Goal: Task Accomplishment & Management: Manage account settings

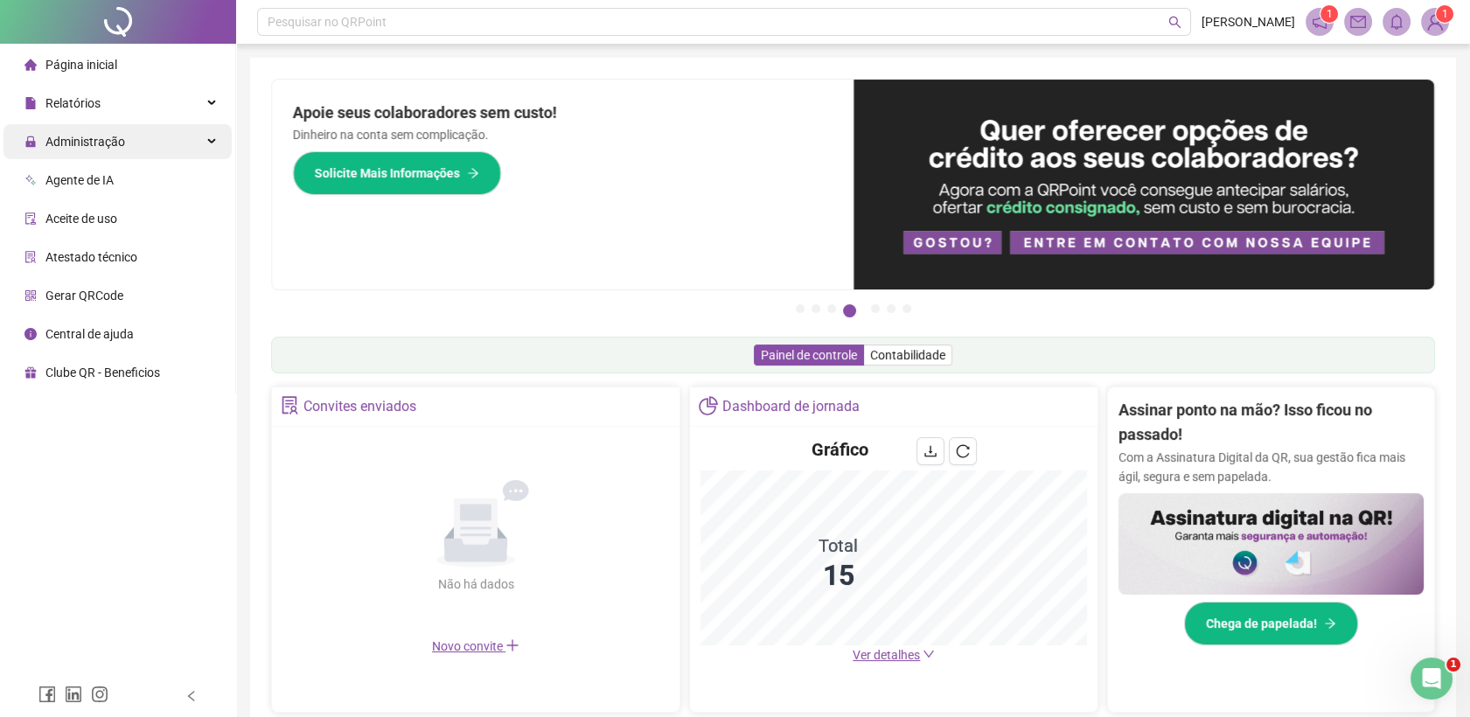
click at [142, 136] on div "Administração" at bounding box center [117, 141] width 228 height 35
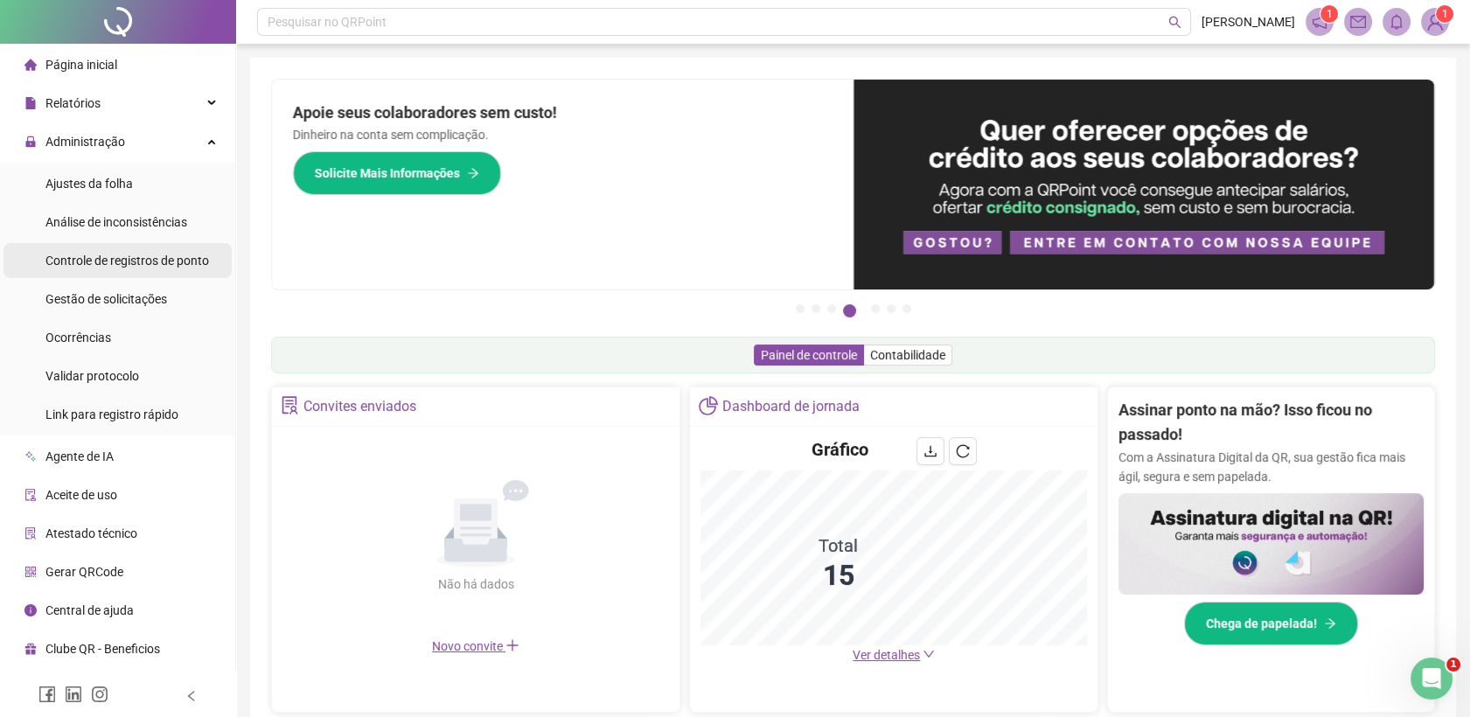
click at [170, 259] on span "Controle de registros de ponto" at bounding box center [127, 261] width 164 height 14
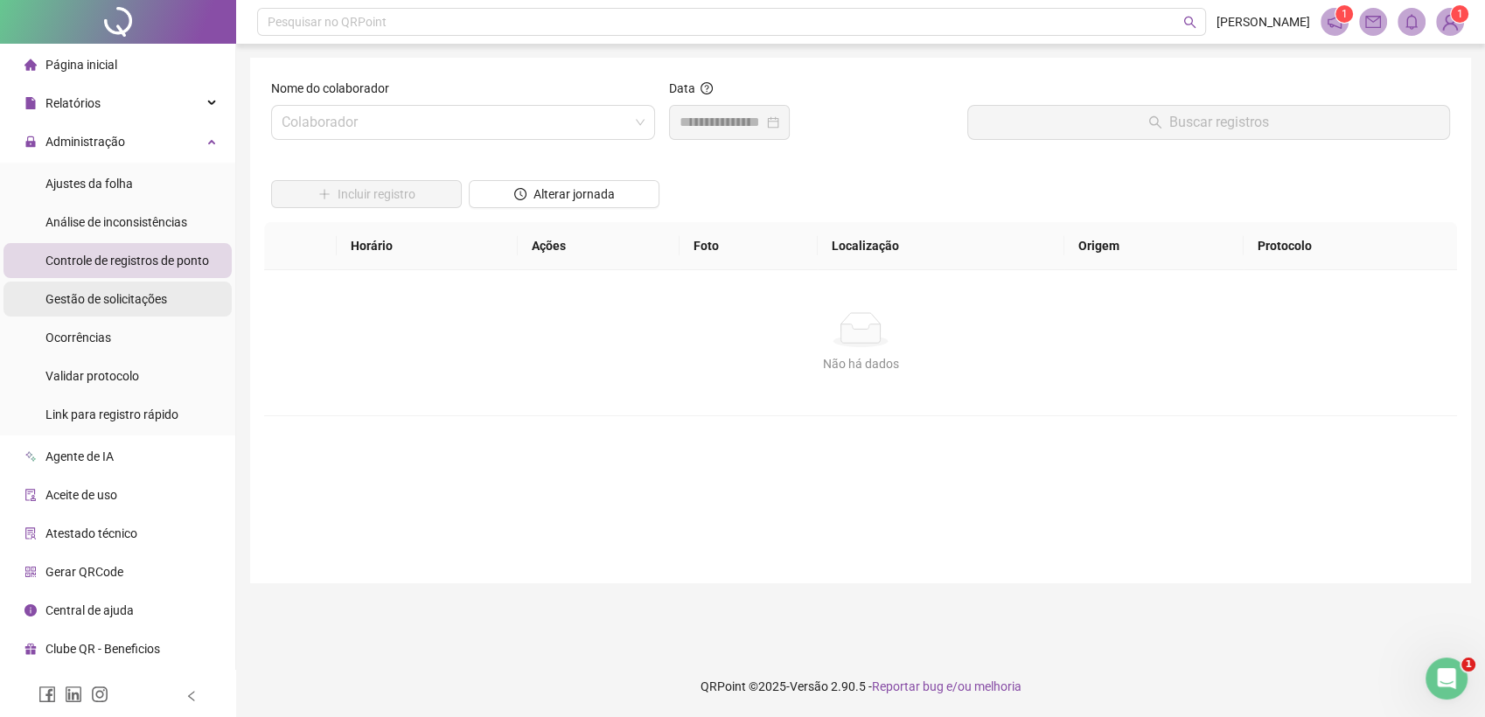
click at [110, 310] on div "Gestão de solicitações" at bounding box center [106, 299] width 122 height 35
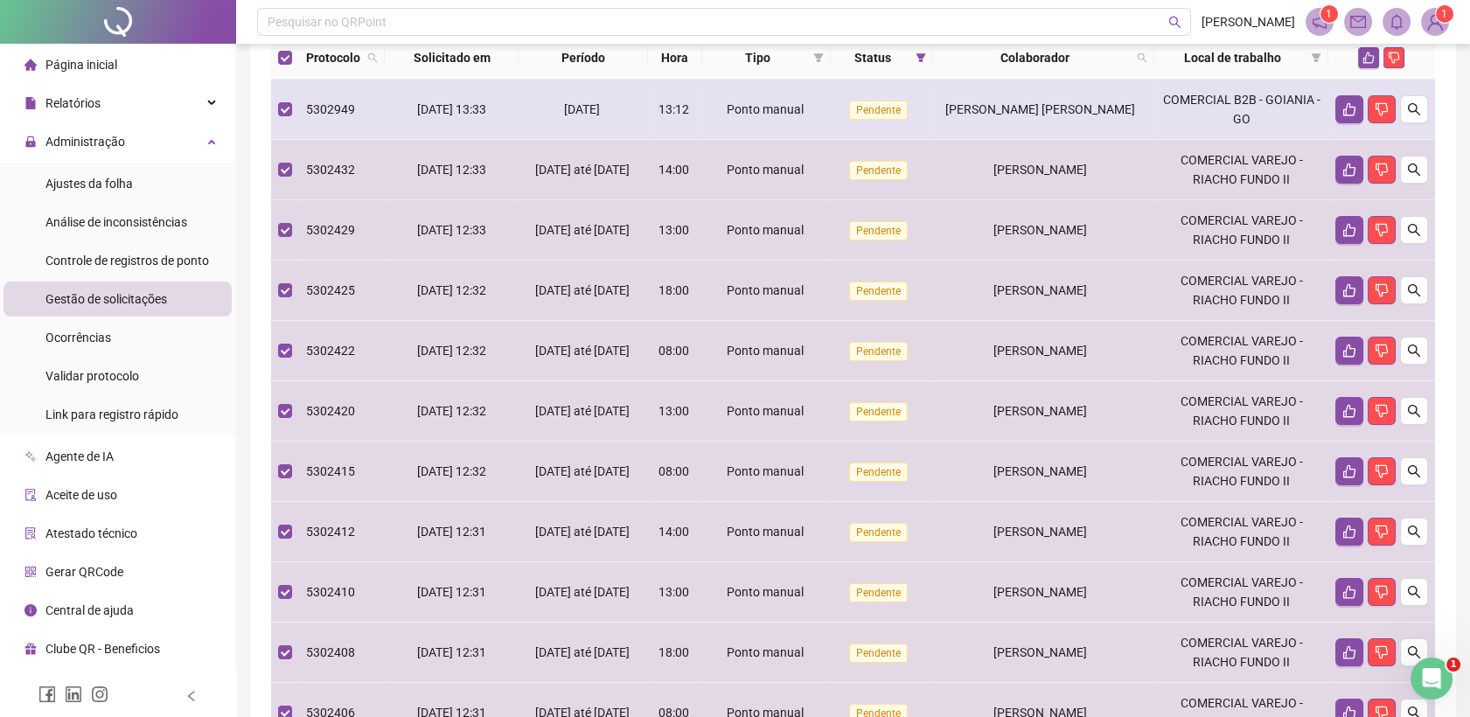
scroll to position [97, 0]
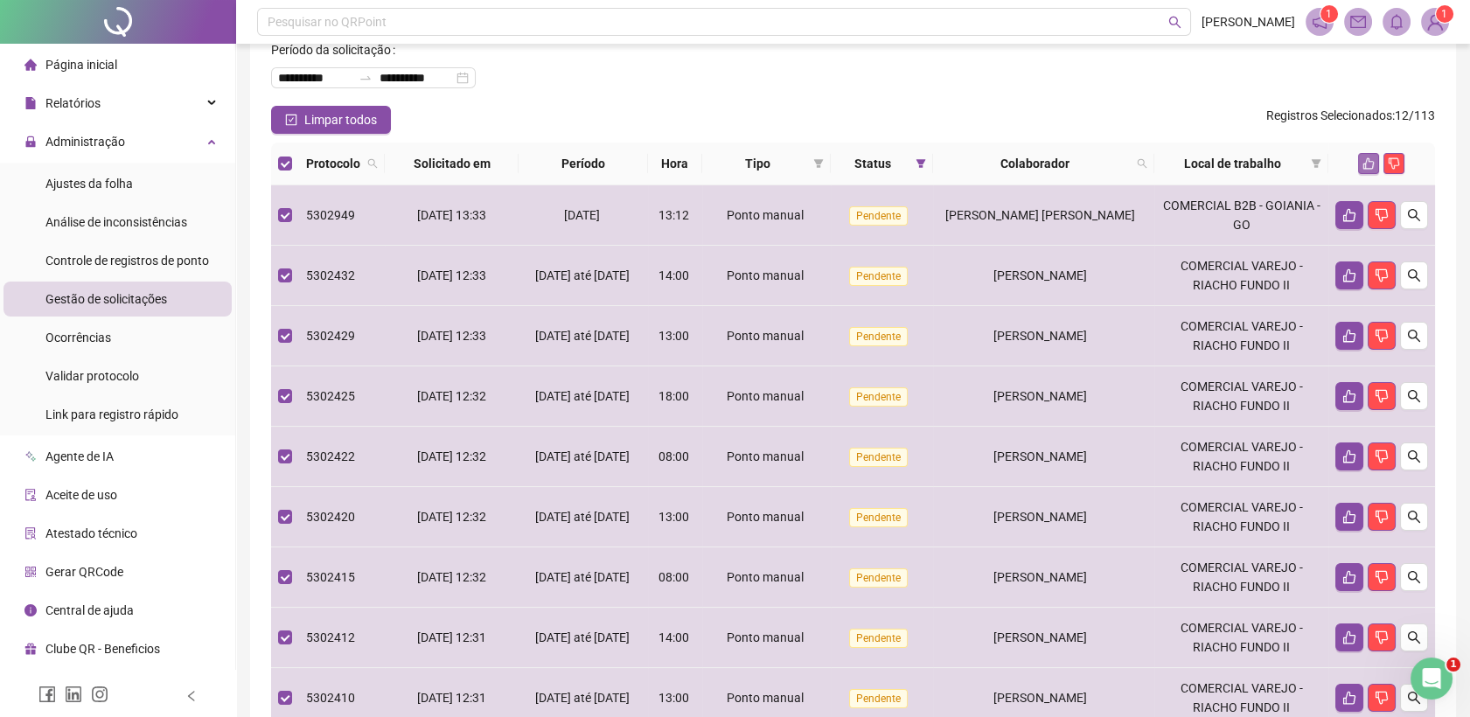
click at [1374, 165] on button "button" at bounding box center [1368, 163] width 21 height 21
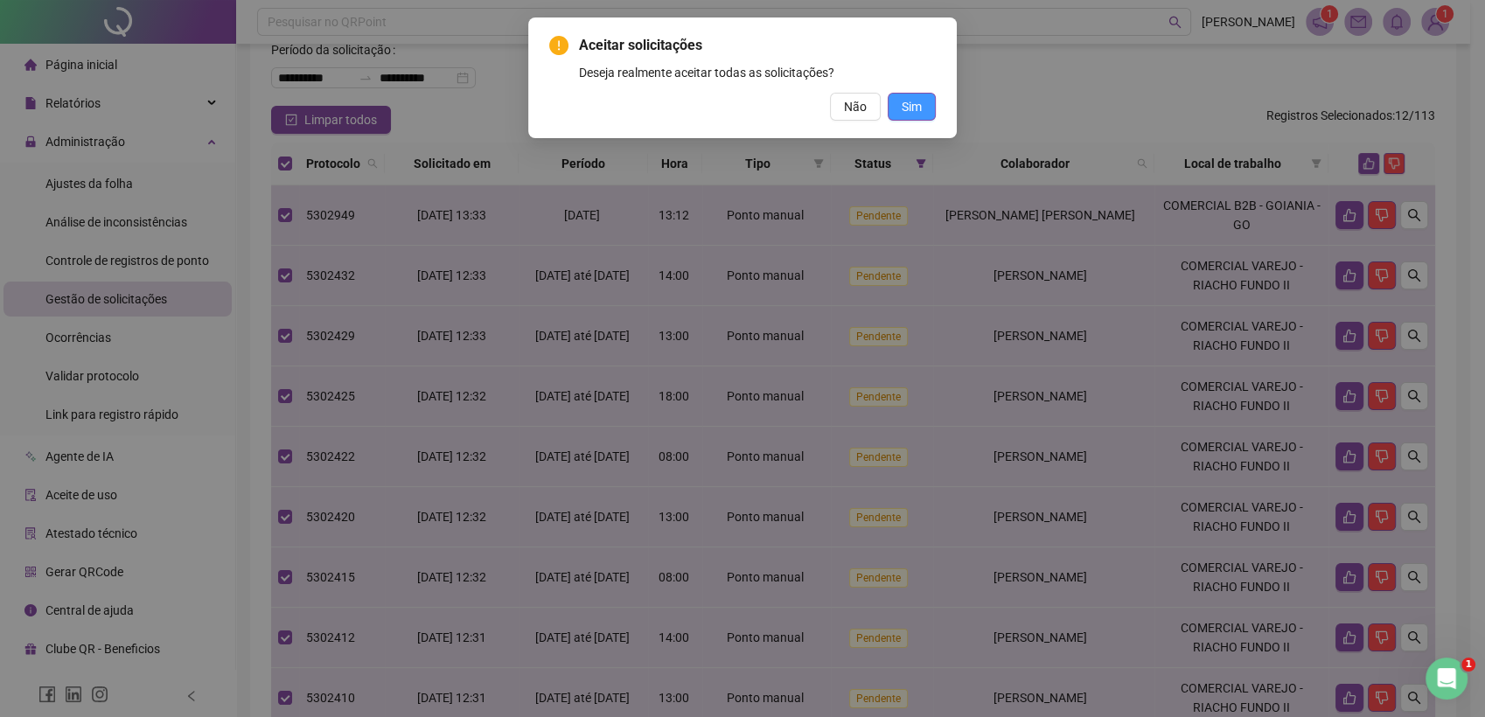
click at [923, 110] on button "Sim" at bounding box center [911, 107] width 48 height 28
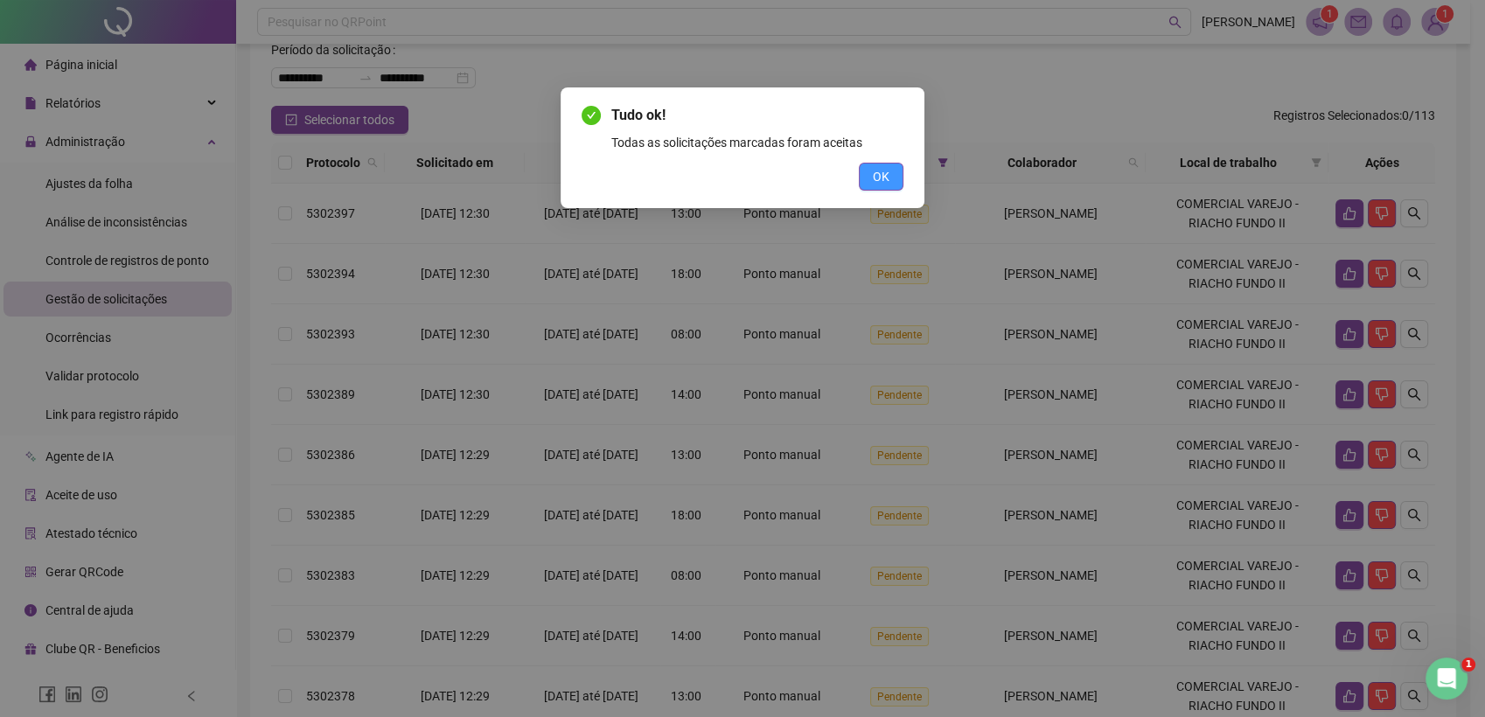
click at [873, 171] on span "OK" at bounding box center [881, 176] width 17 height 19
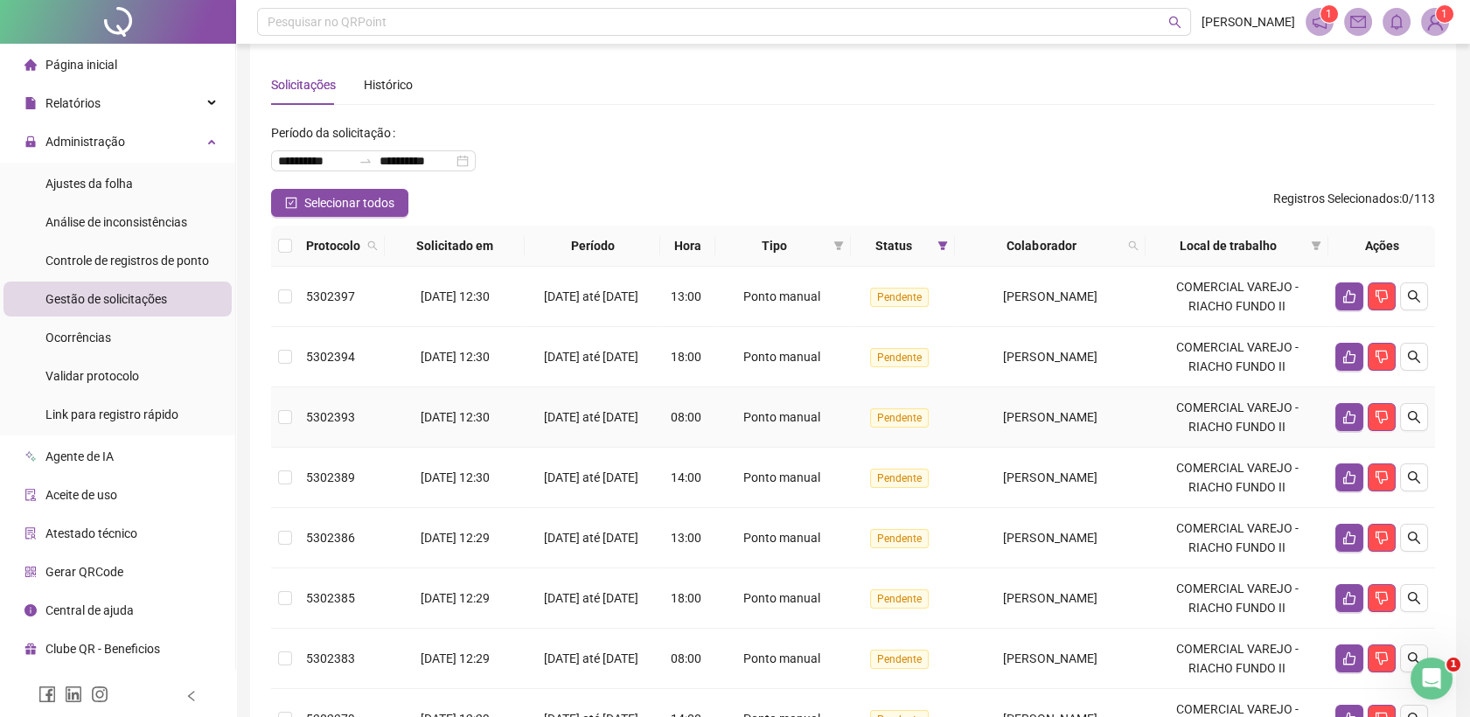
scroll to position [0, 0]
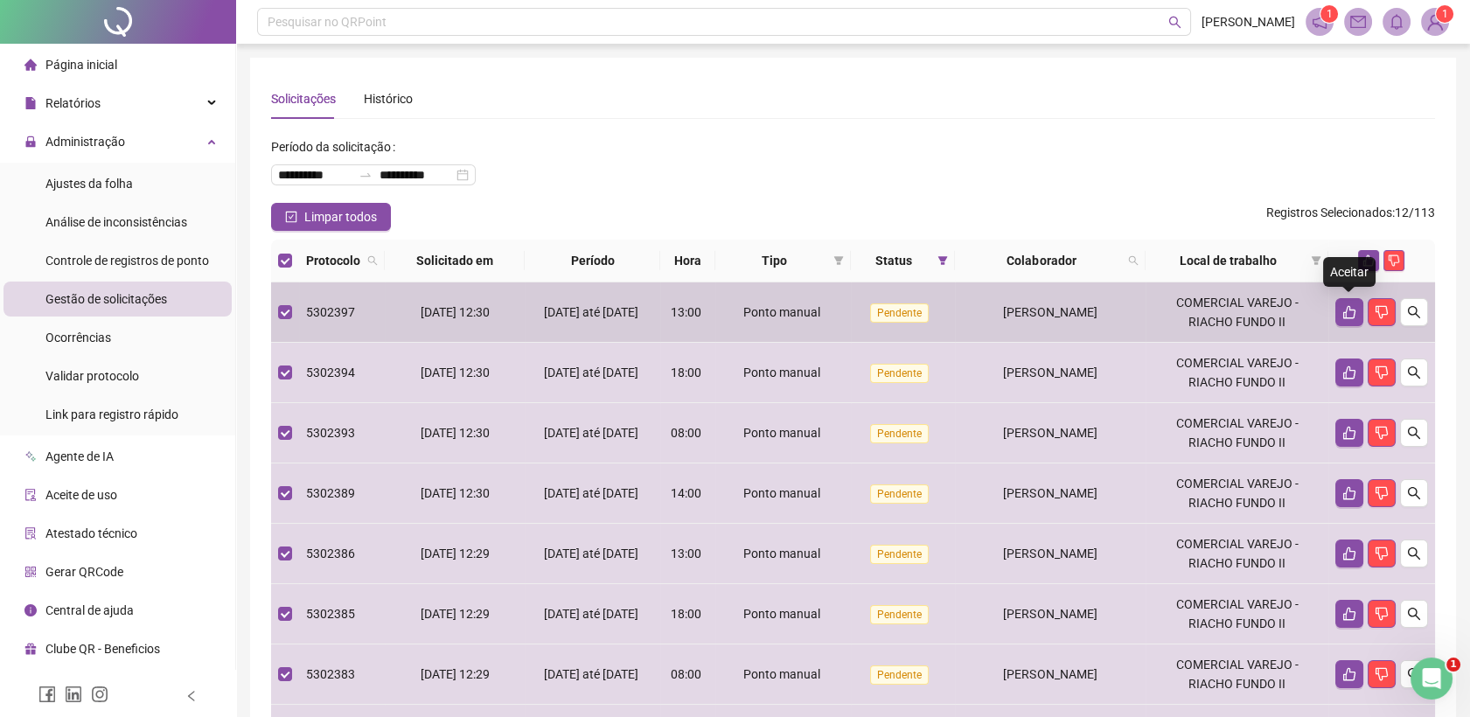
click at [1368, 257] on div "Aceitar" at bounding box center [1349, 272] width 52 height 30
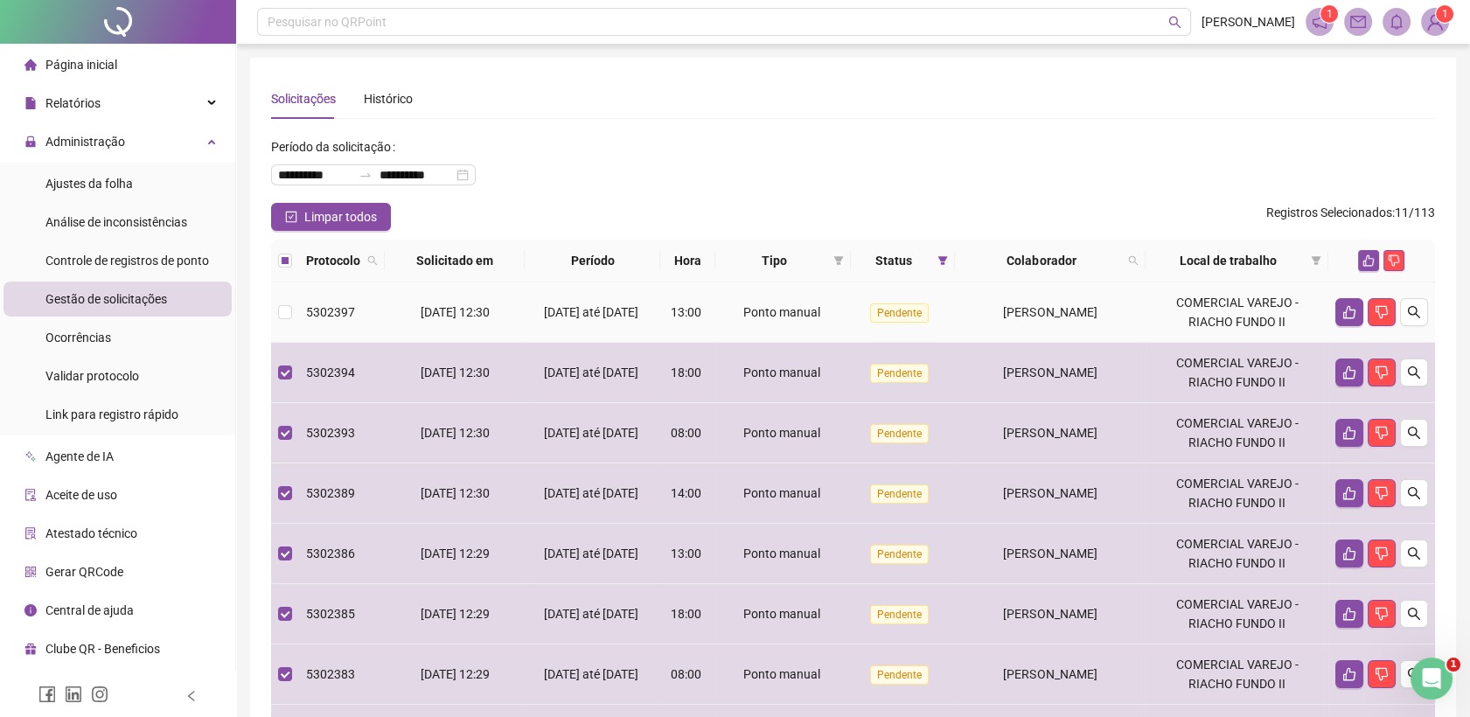
click at [274, 316] on td at bounding box center [285, 312] width 28 height 60
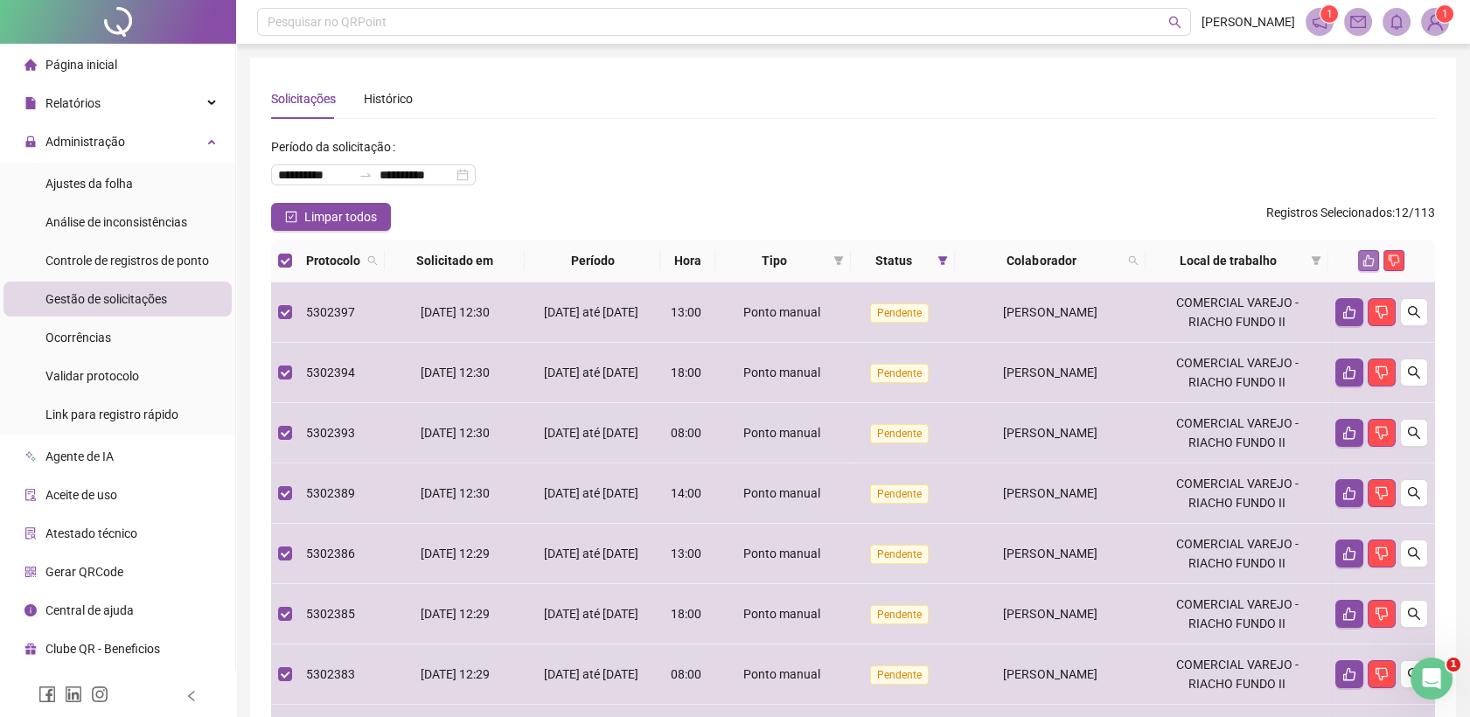
click at [1374, 260] on icon "like" at bounding box center [1368, 260] width 11 height 11
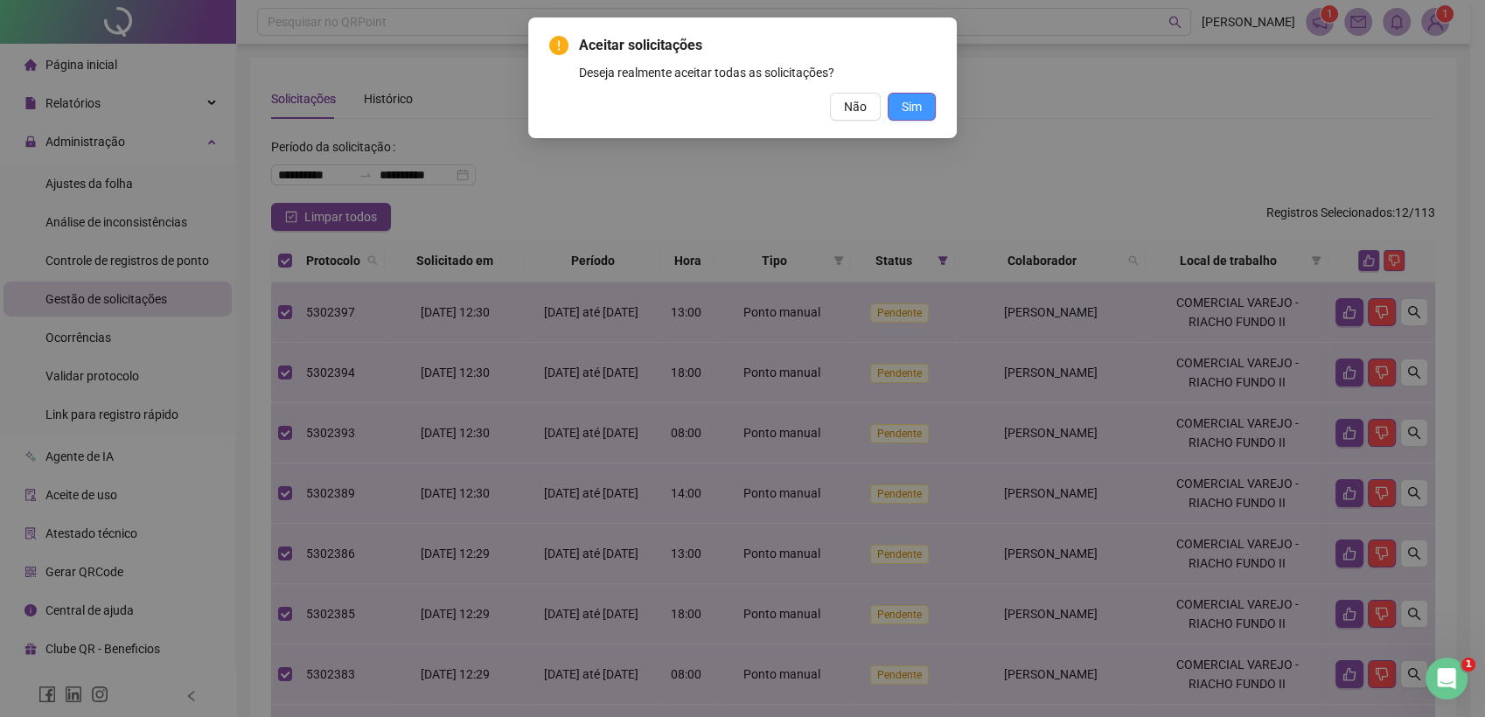
click at [922, 105] on button "Sim" at bounding box center [911, 107] width 48 height 28
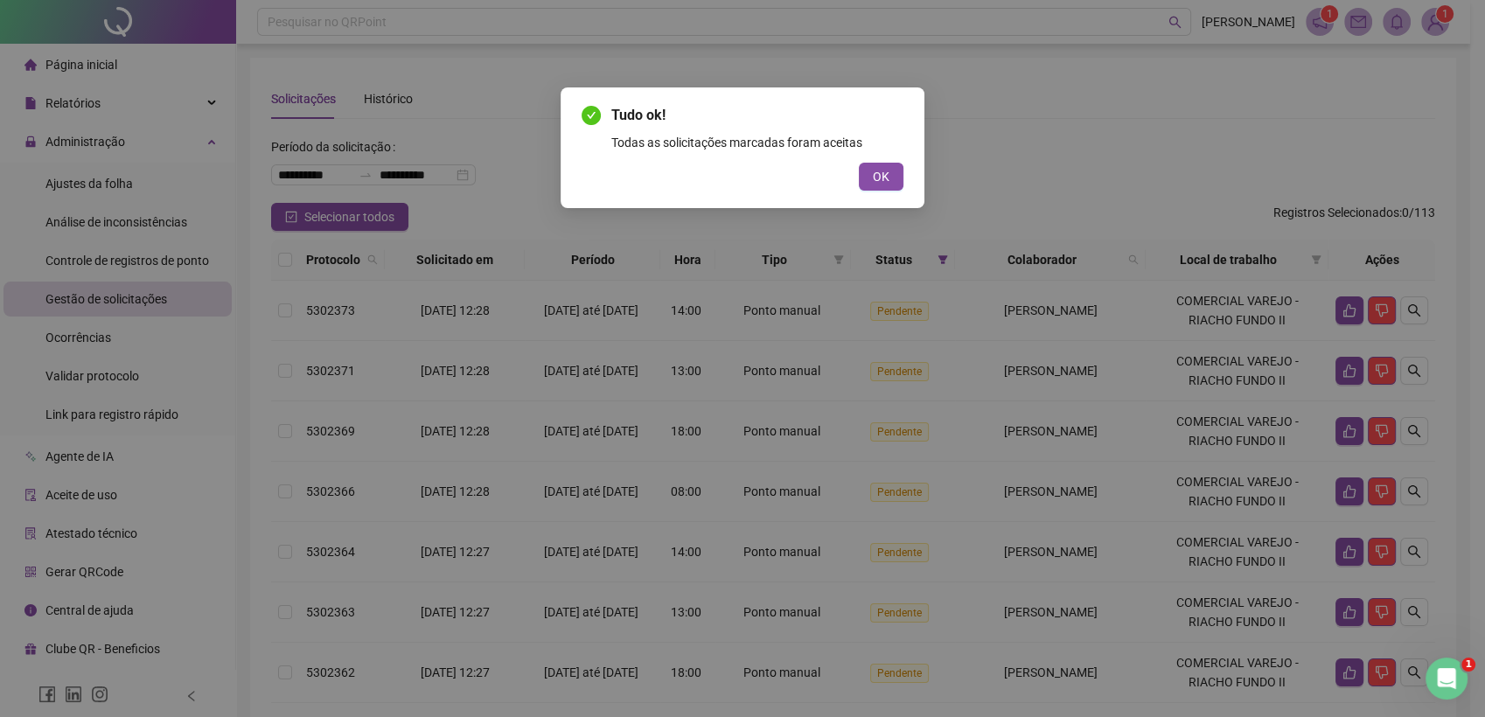
click at [872, 173] on button "OK" at bounding box center [881, 177] width 45 height 28
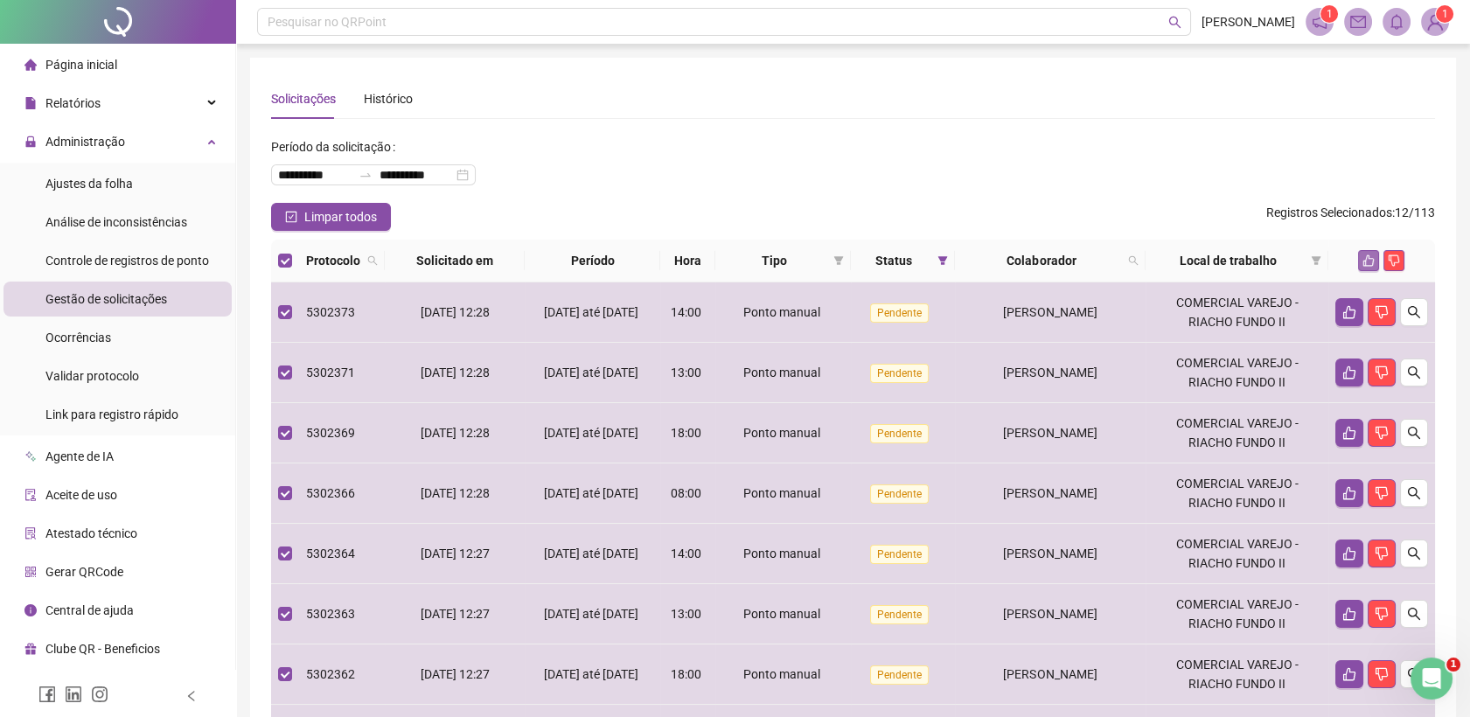
click at [1371, 265] on icon "like" at bounding box center [1368, 260] width 11 height 11
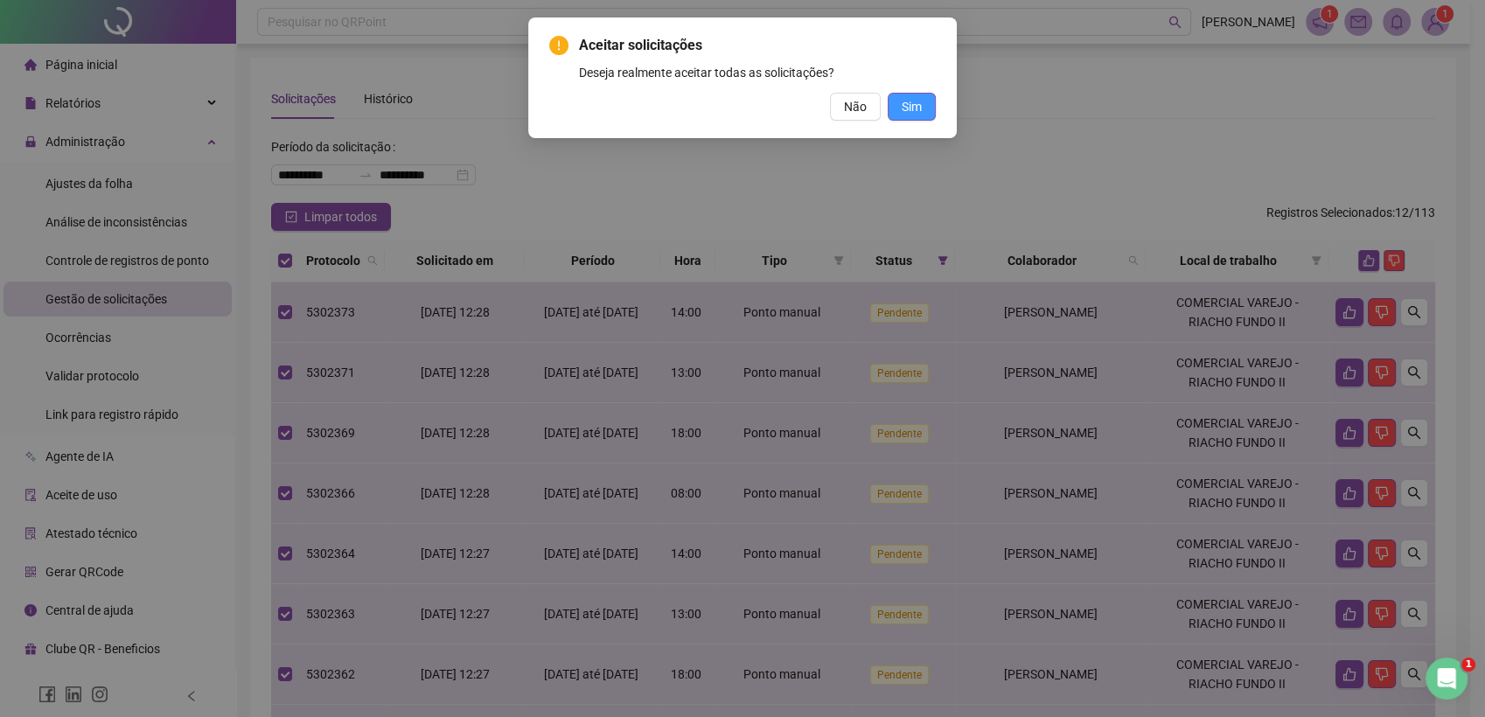
click at [908, 110] on span "Sim" at bounding box center [911, 106] width 20 height 19
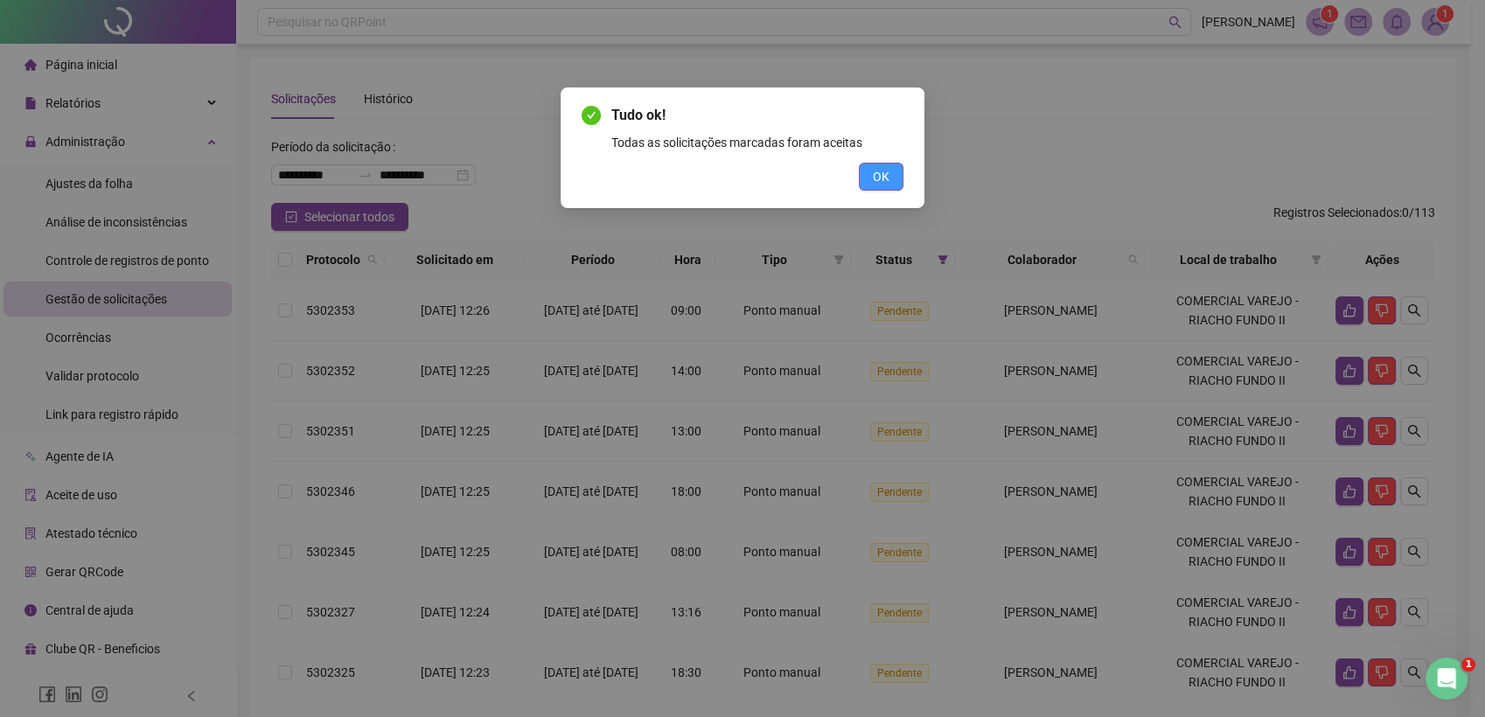
click at [897, 186] on button "OK" at bounding box center [881, 177] width 45 height 28
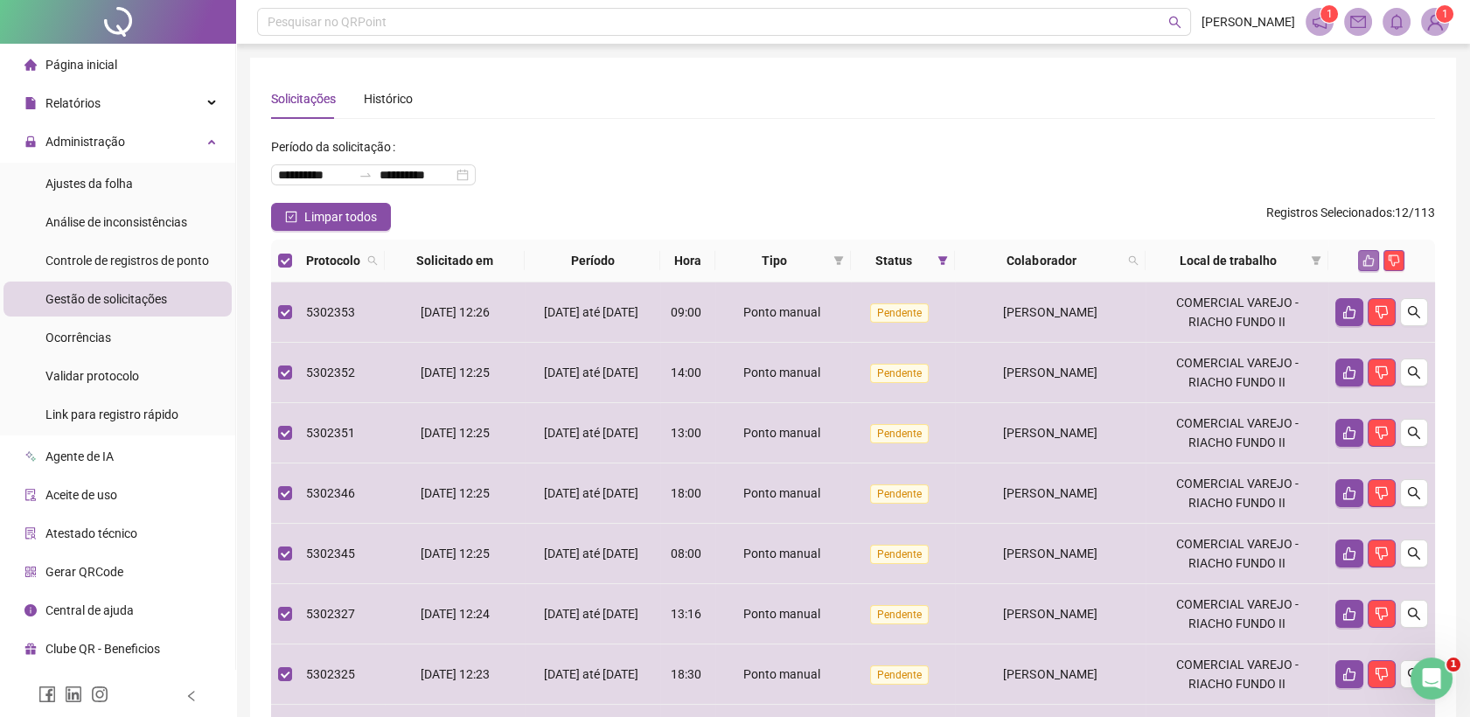
click at [1365, 267] on button "button" at bounding box center [1368, 260] width 21 height 21
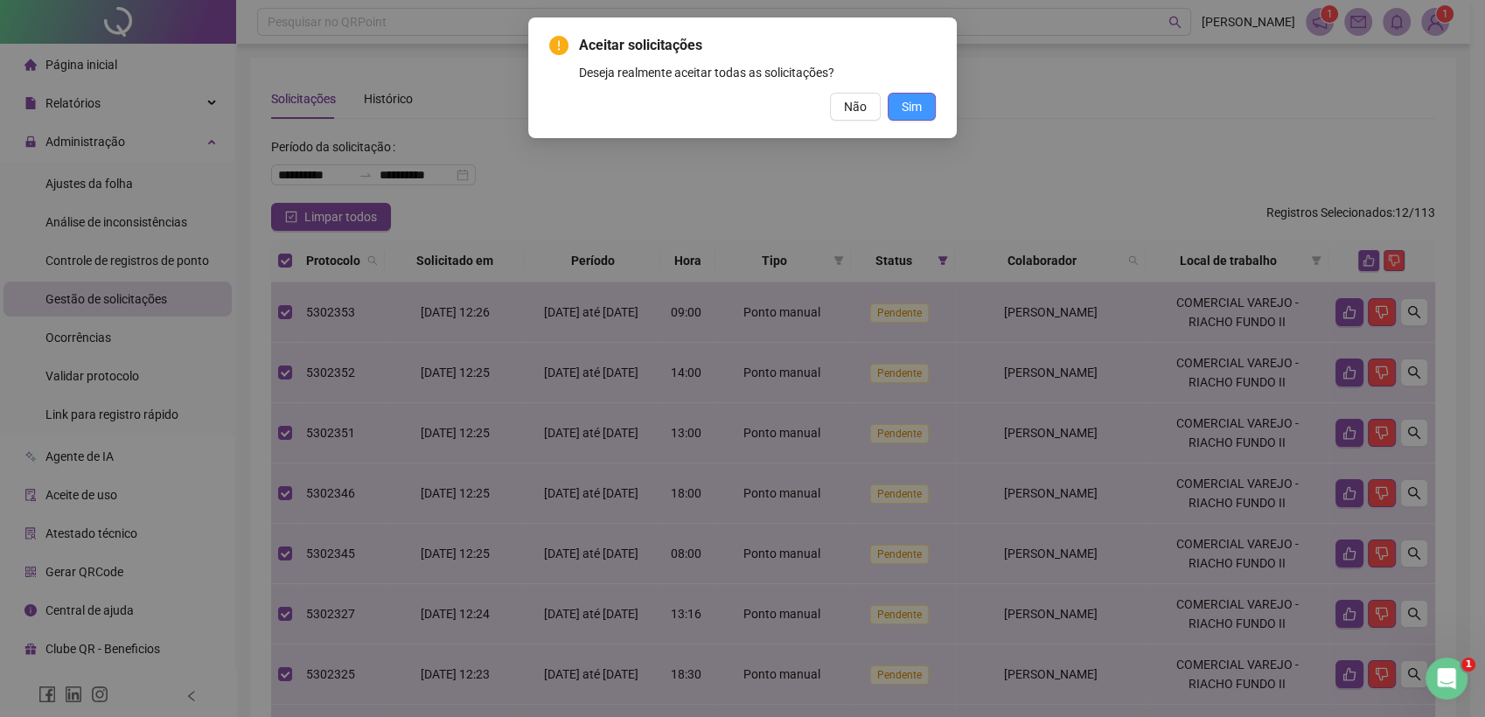
click at [922, 110] on button "Sim" at bounding box center [911, 107] width 48 height 28
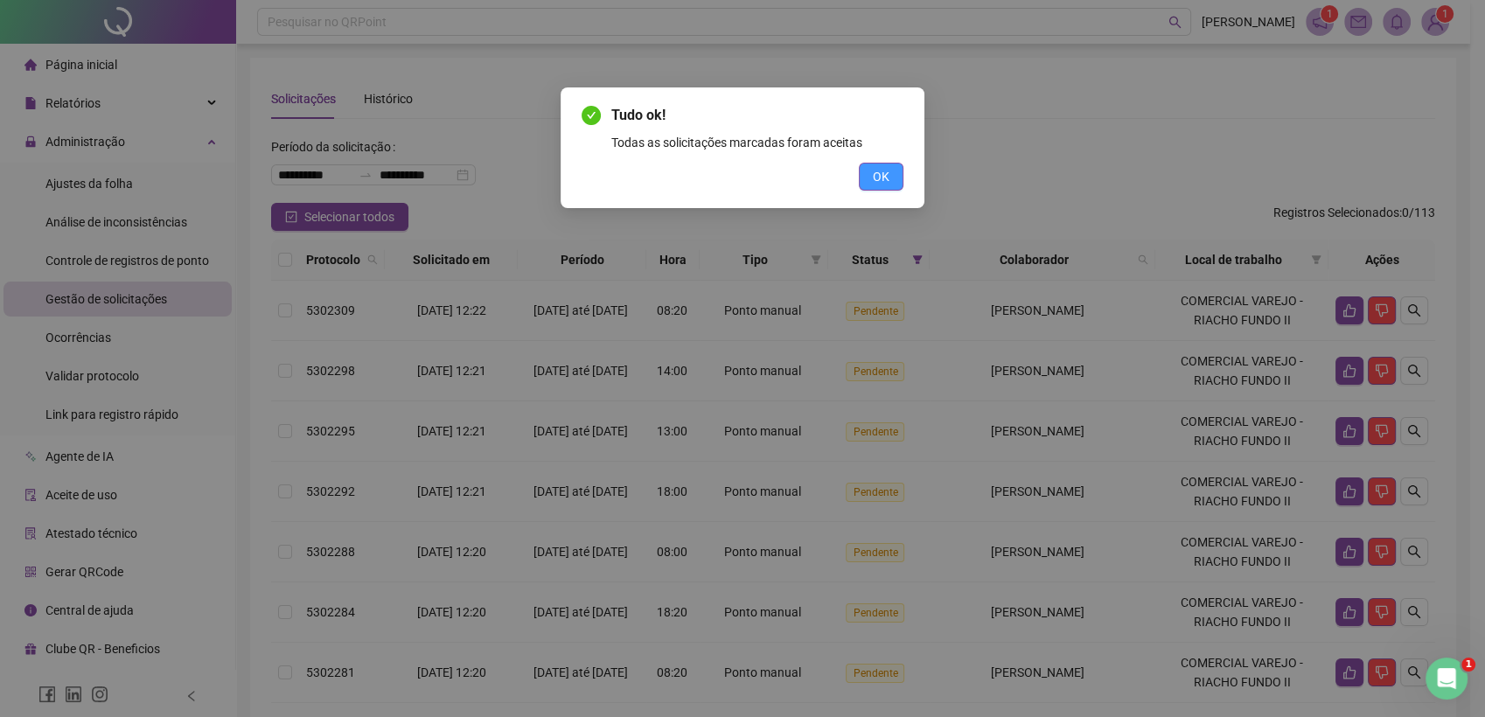
click at [867, 169] on button "OK" at bounding box center [881, 177] width 45 height 28
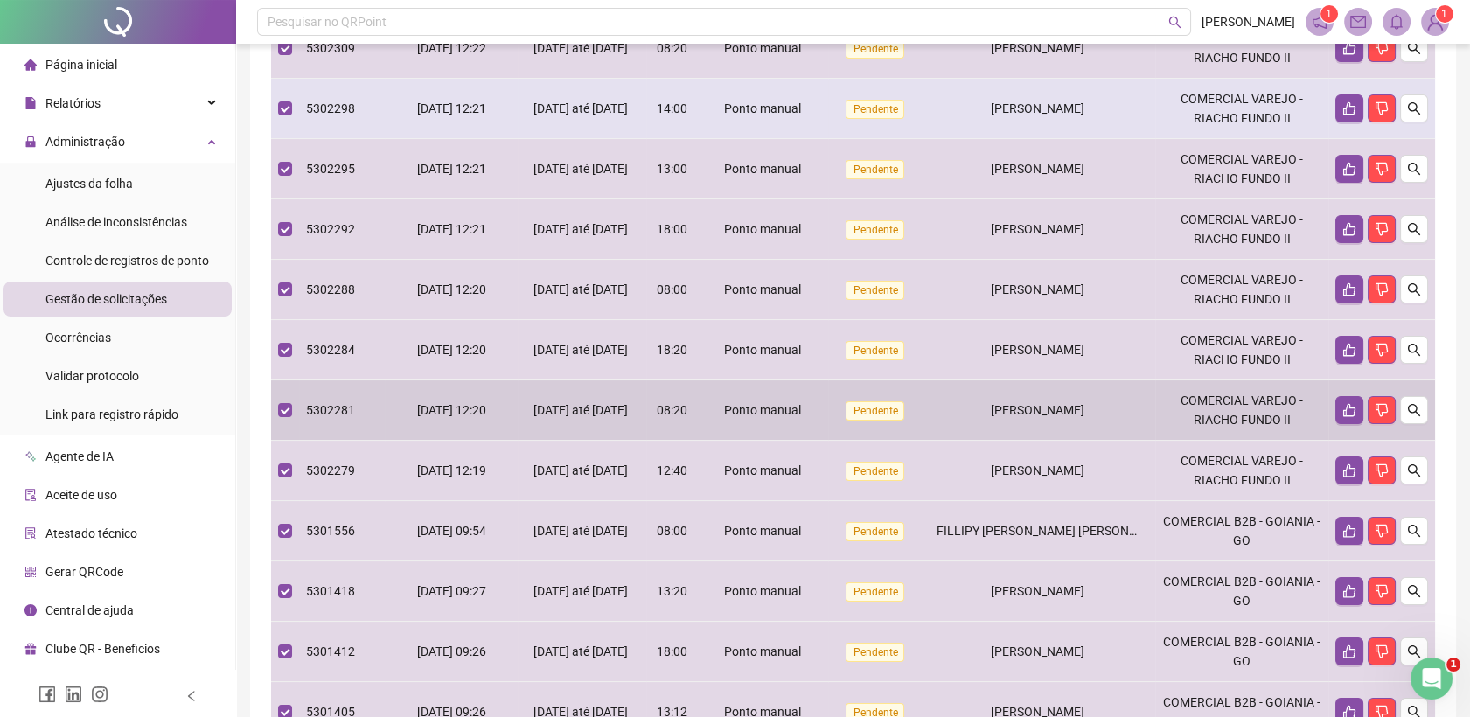
scroll to position [97, 0]
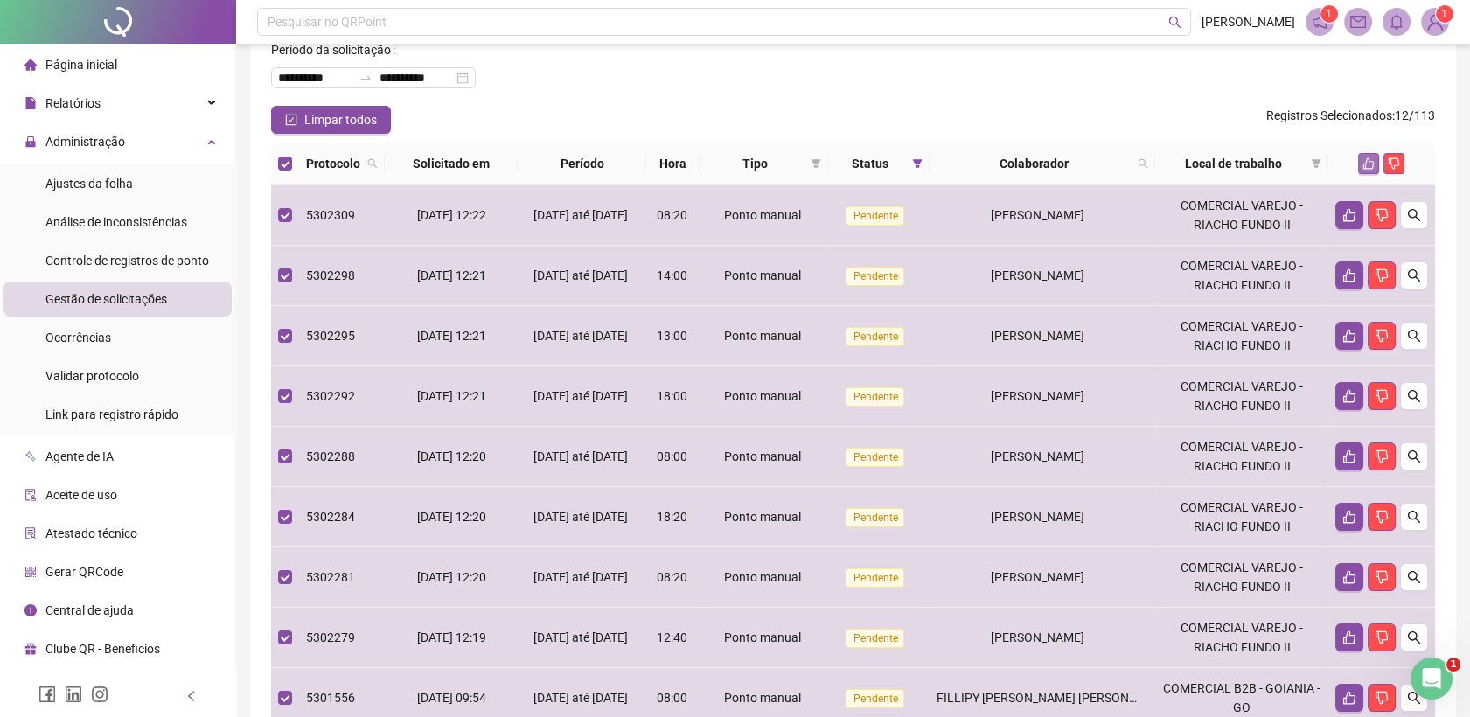
click at [1364, 164] on icon "like" at bounding box center [1368, 163] width 11 height 11
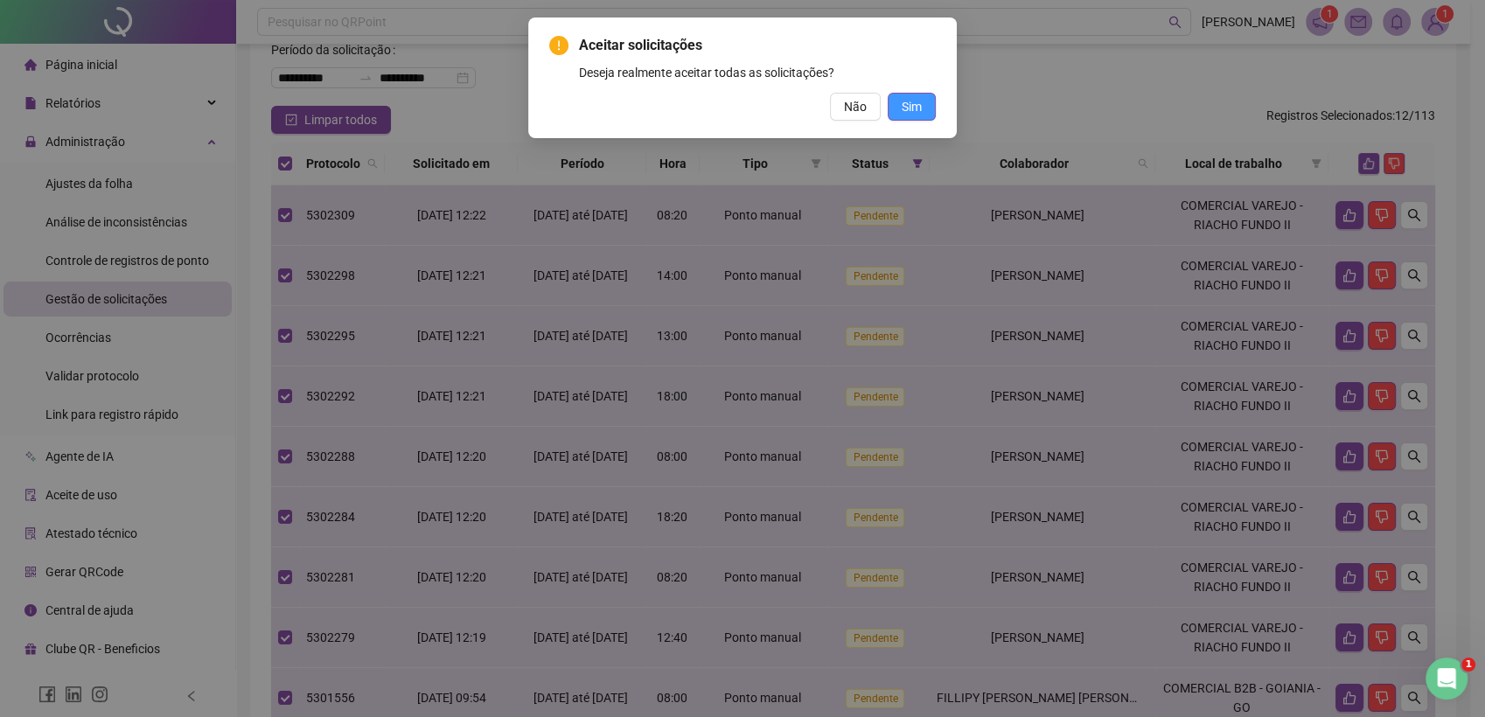
click at [911, 110] on span "Sim" at bounding box center [911, 106] width 20 height 19
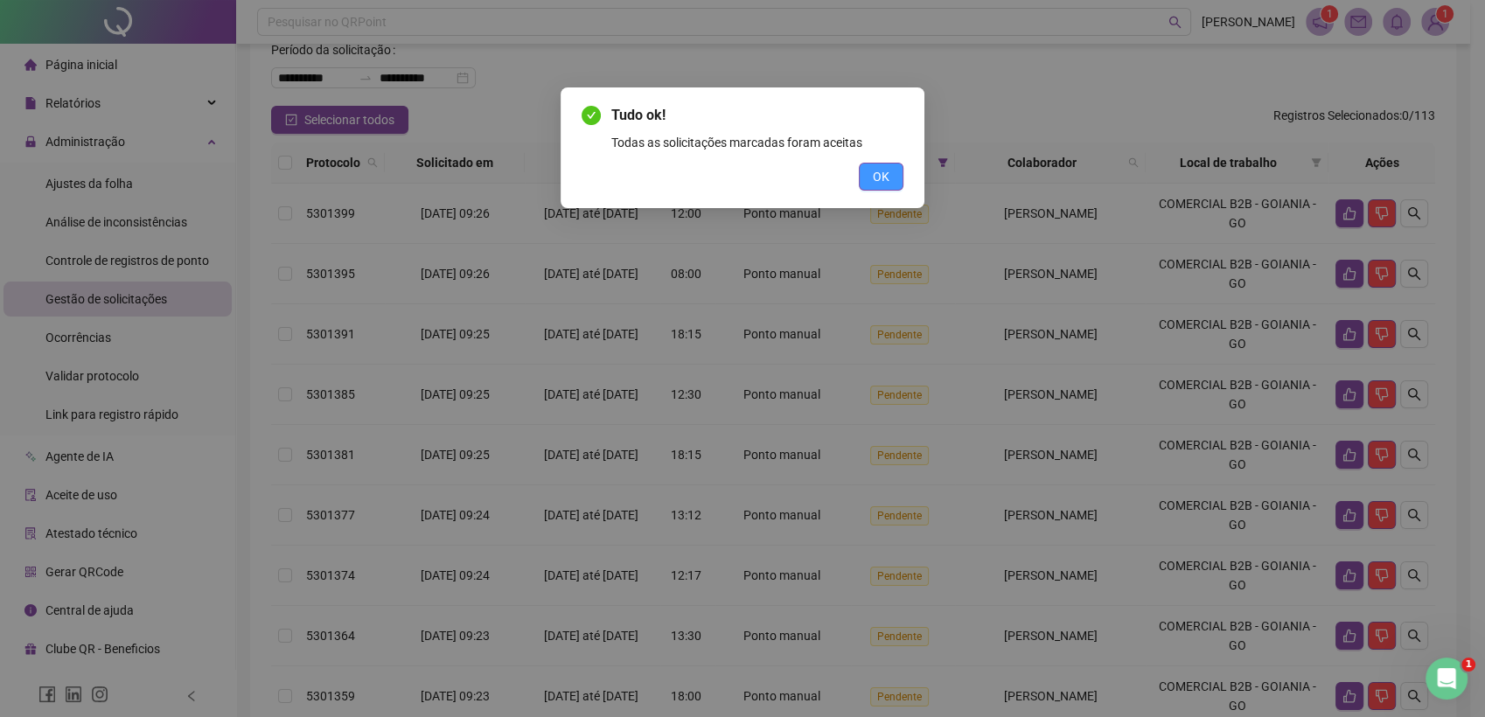
click at [863, 178] on button "OK" at bounding box center [881, 177] width 45 height 28
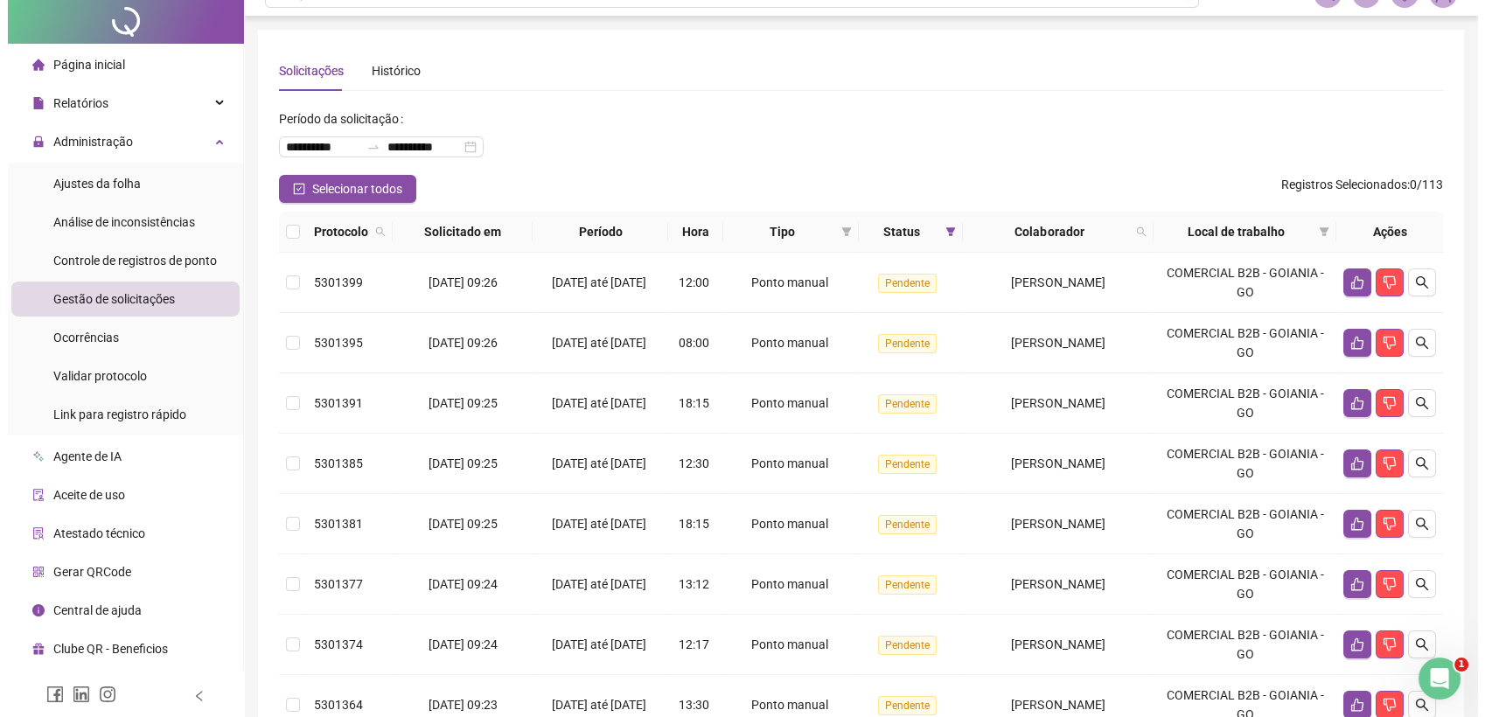
scroll to position [0, 0]
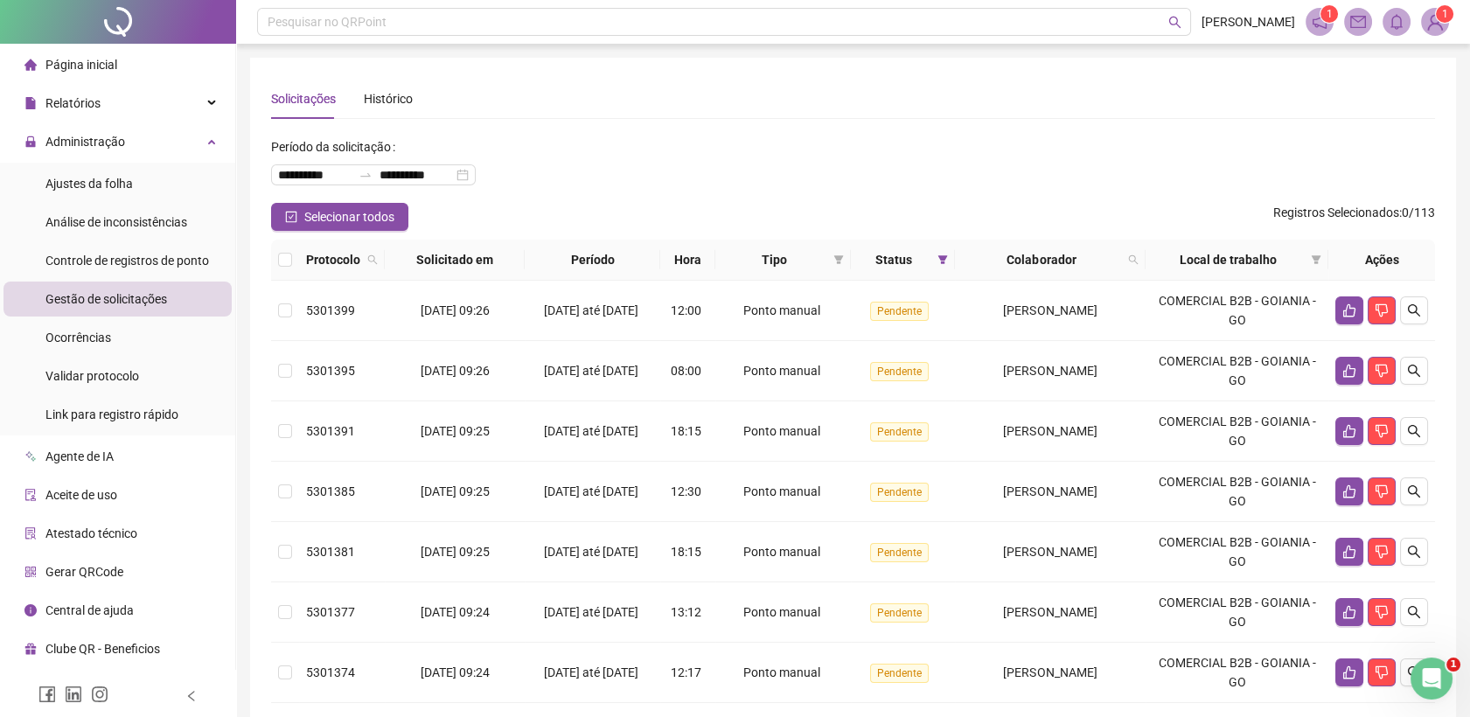
click at [293, 263] on th at bounding box center [285, 260] width 28 height 41
click at [292, 261] on th at bounding box center [285, 260] width 28 height 41
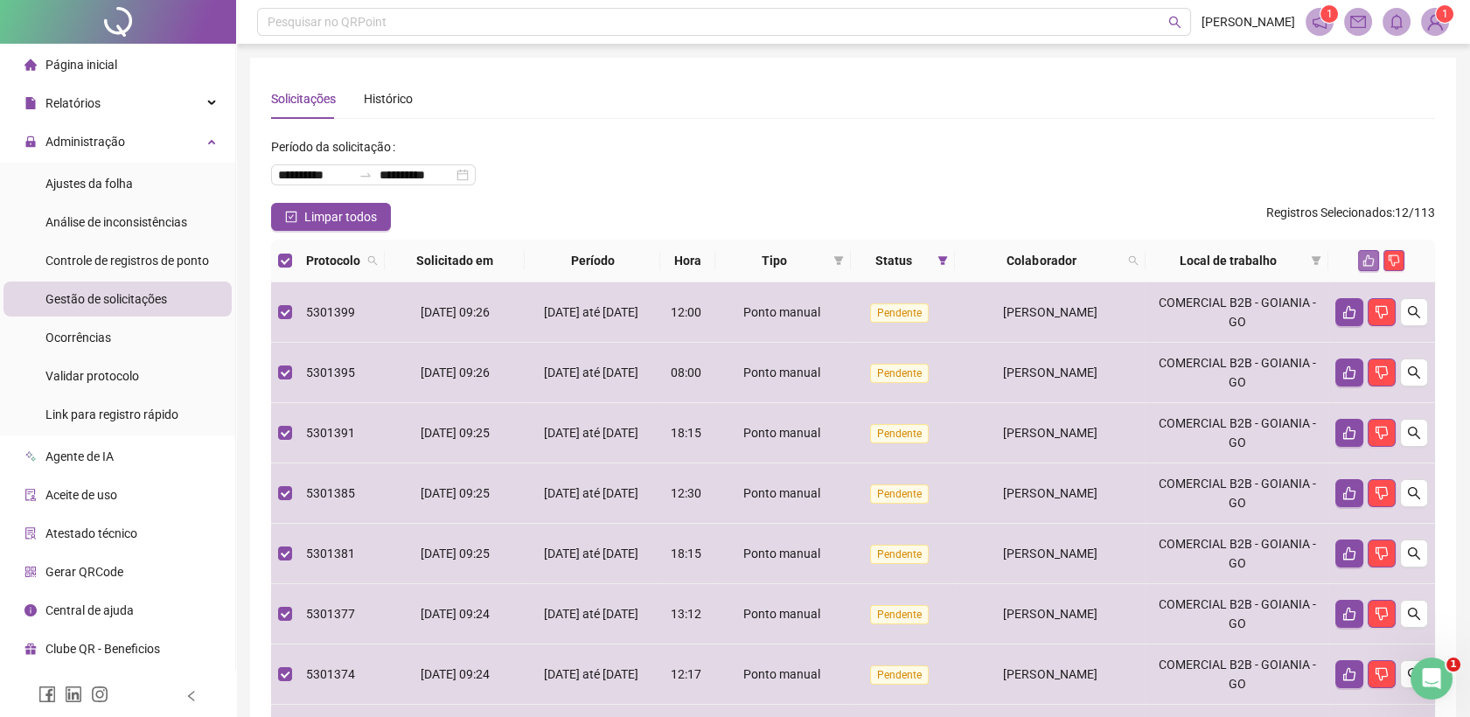
click at [1376, 256] on button "button" at bounding box center [1368, 260] width 21 height 21
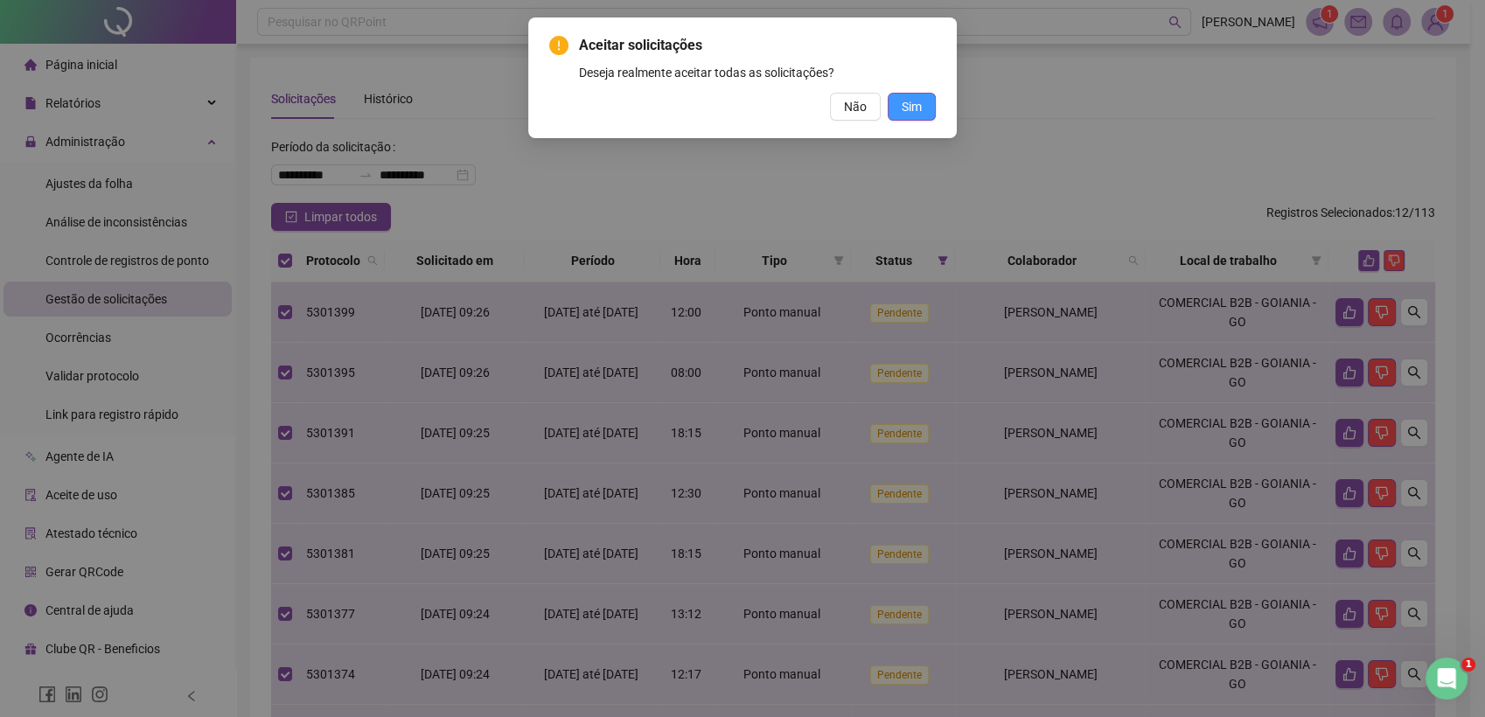
click at [917, 116] on button "Sim" at bounding box center [911, 107] width 48 height 28
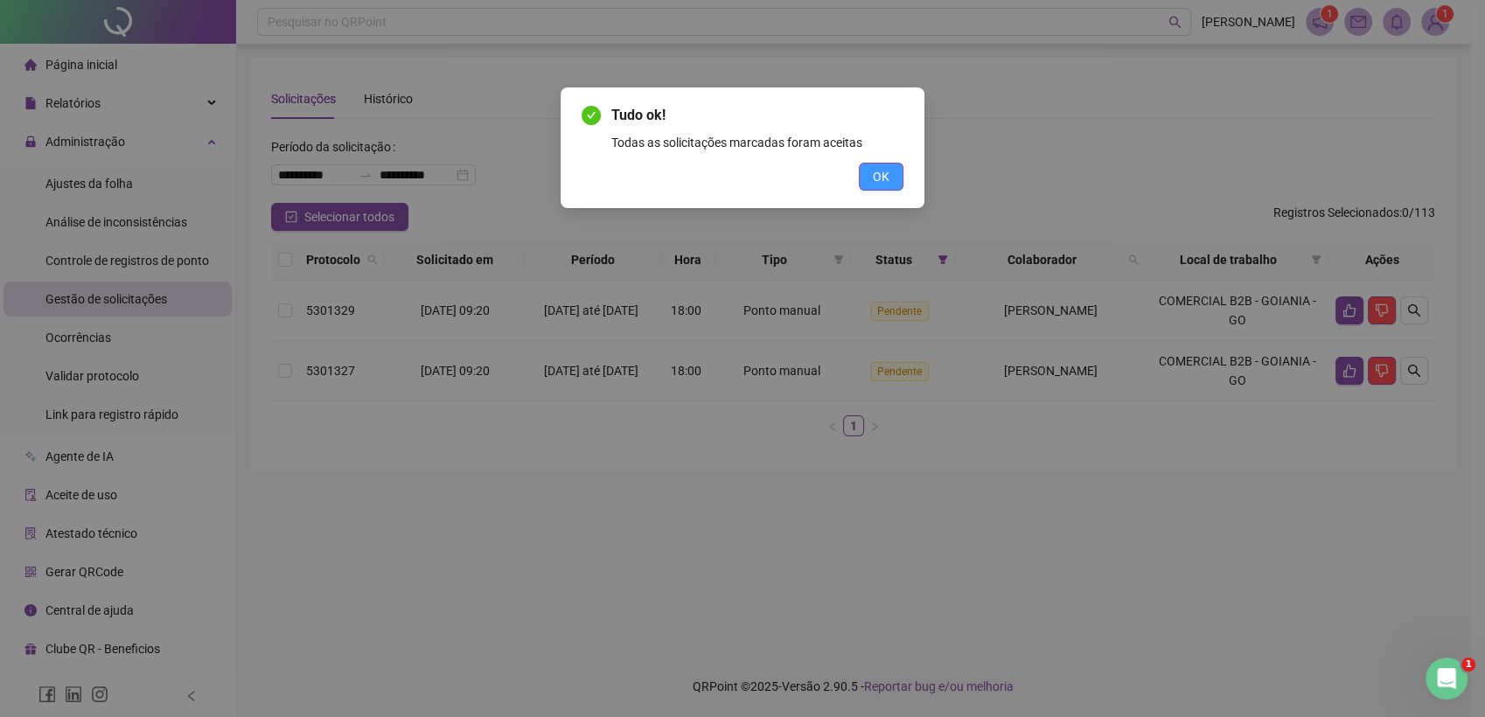
click at [897, 176] on button "OK" at bounding box center [881, 177] width 45 height 28
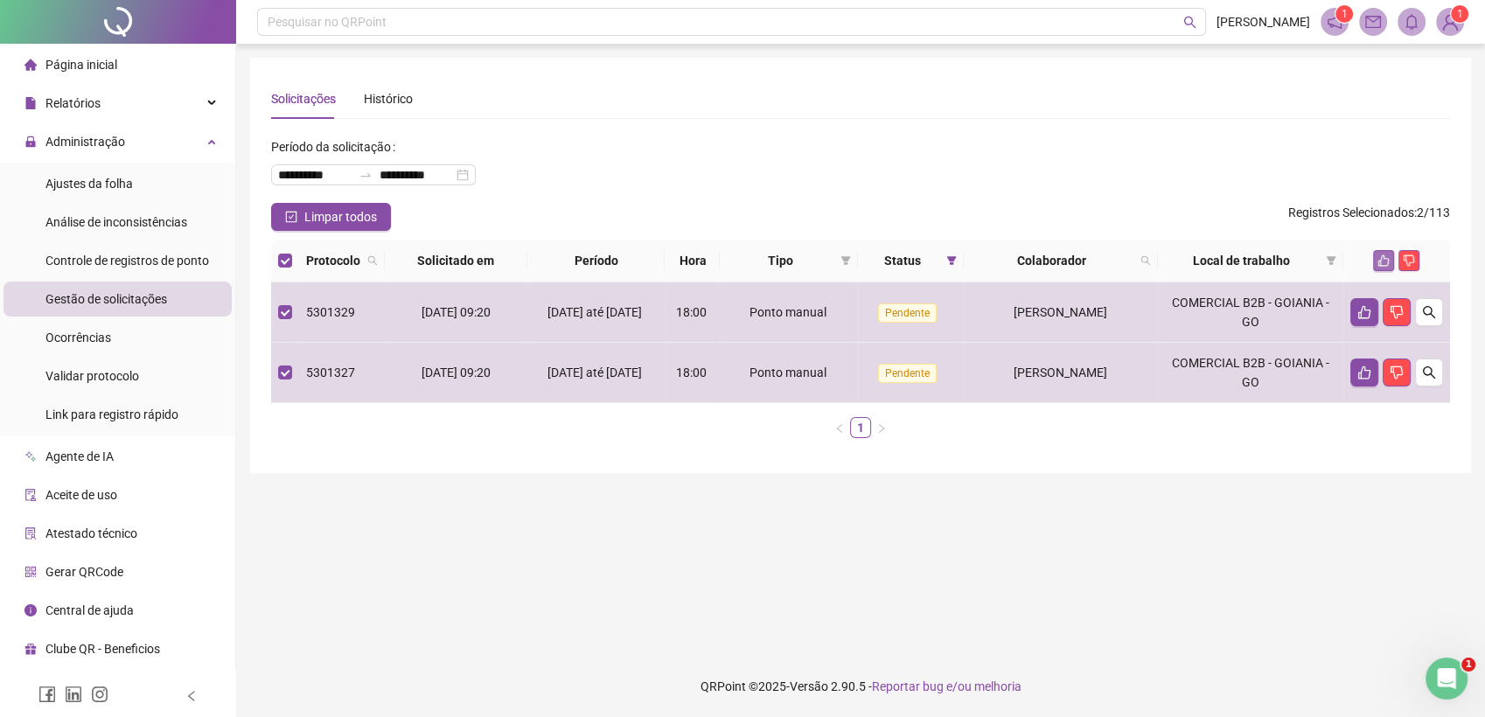
click at [1379, 261] on icon "like" at bounding box center [1383, 260] width 11 height 11
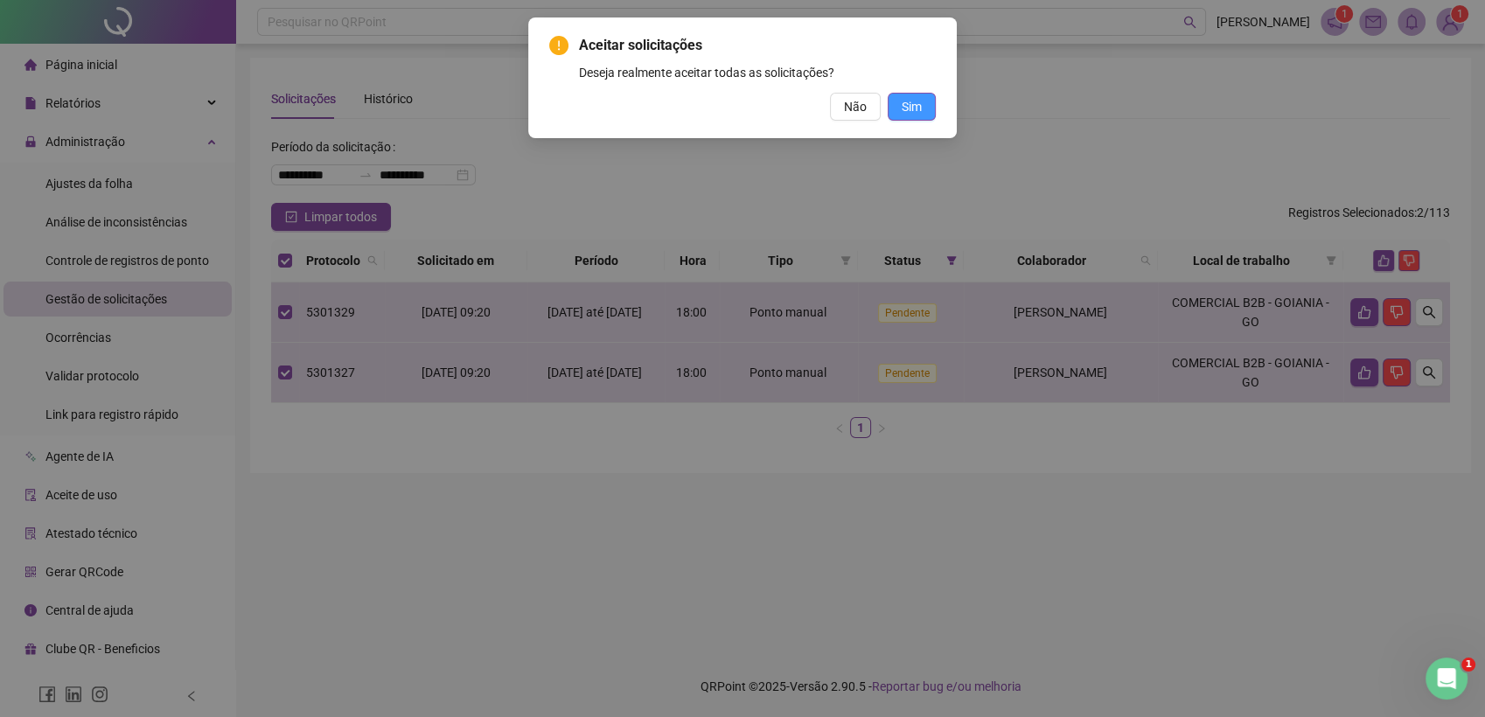
click at [922, 116] on button "Sim" at bounding box center [911, 107] width 48 height 28
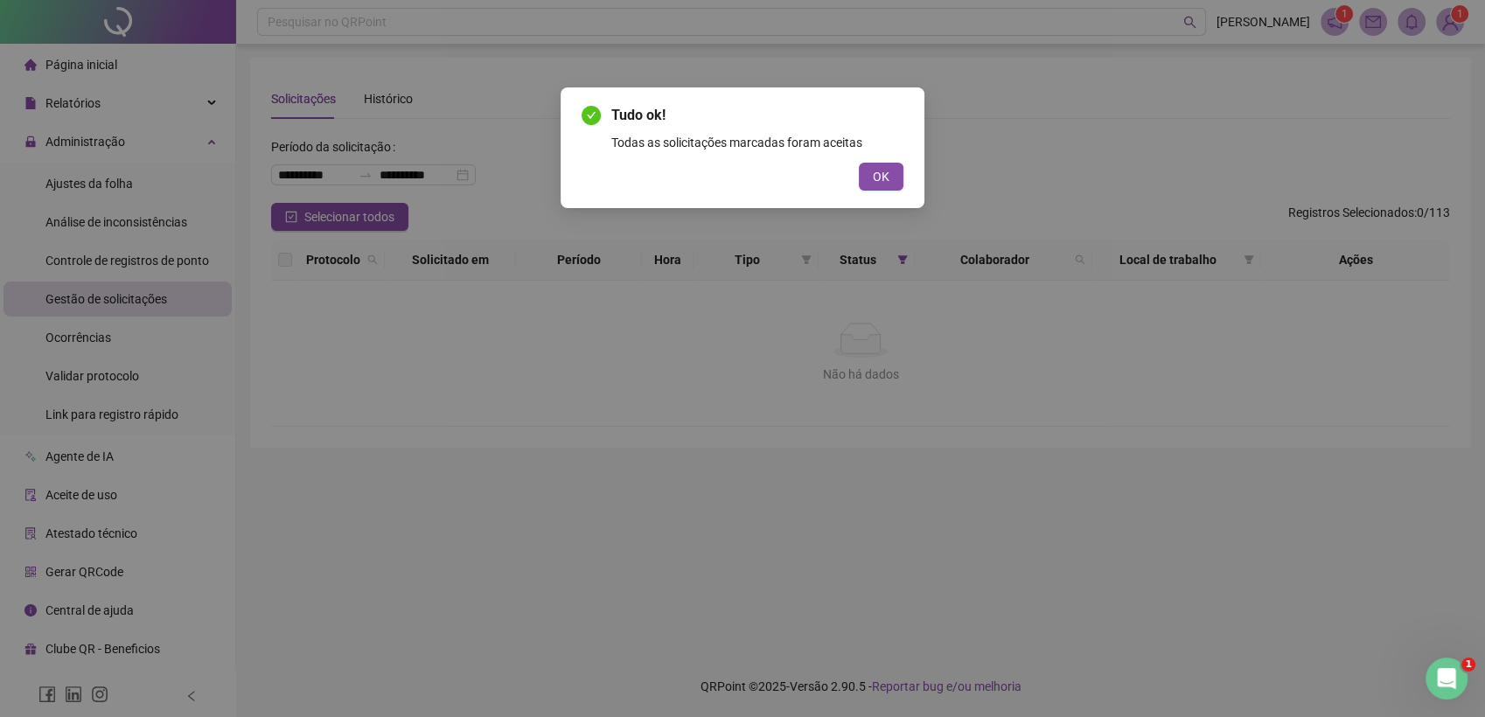
click at [874, 192] on div "Tudo ok! Todas as solicitações marcadas foram aceitas OK" at bounding box center [742, 147] width 364 height 121
click at [883, 175] on span "OK" at bounding box center [881, 176] width 17 height 19
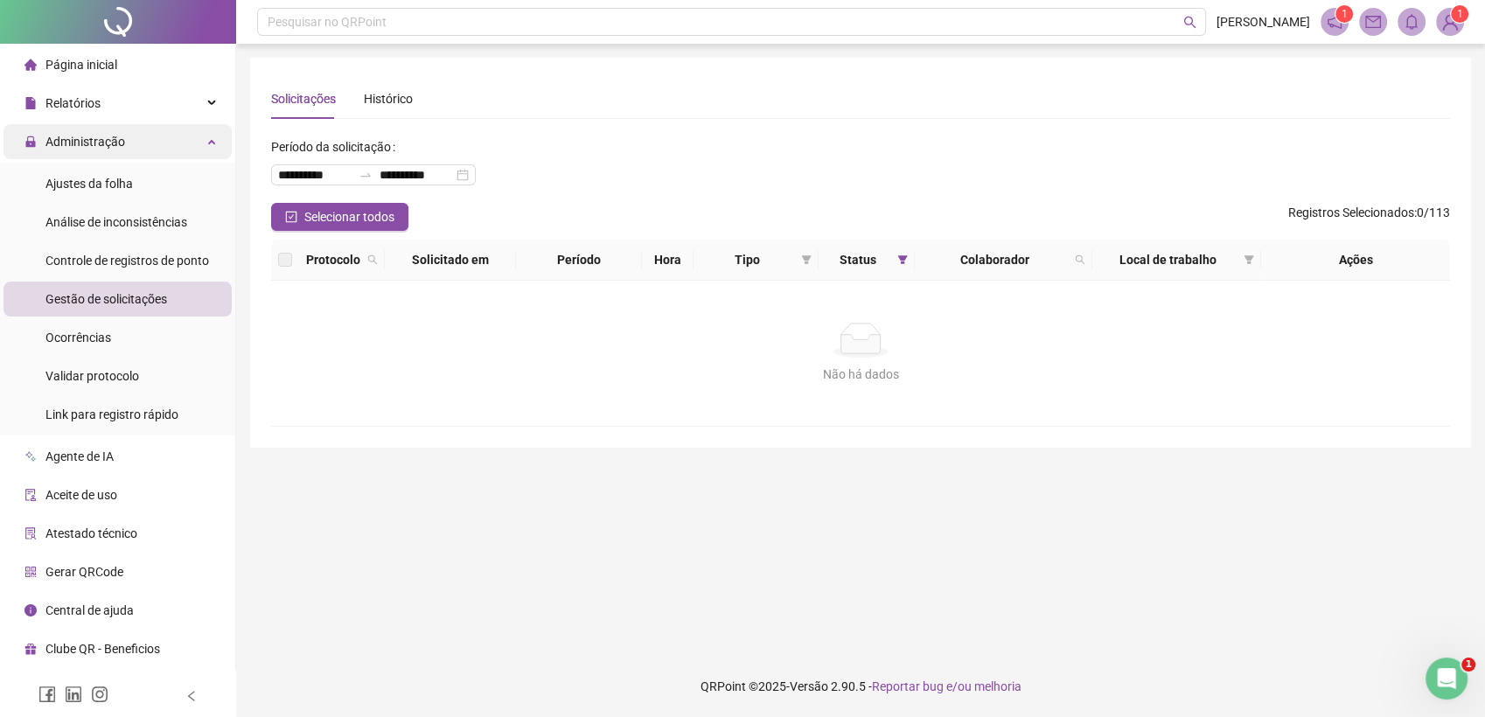
click at [89, 139] on span "Administração" at bounding box center [85, 142] width 80 height 14
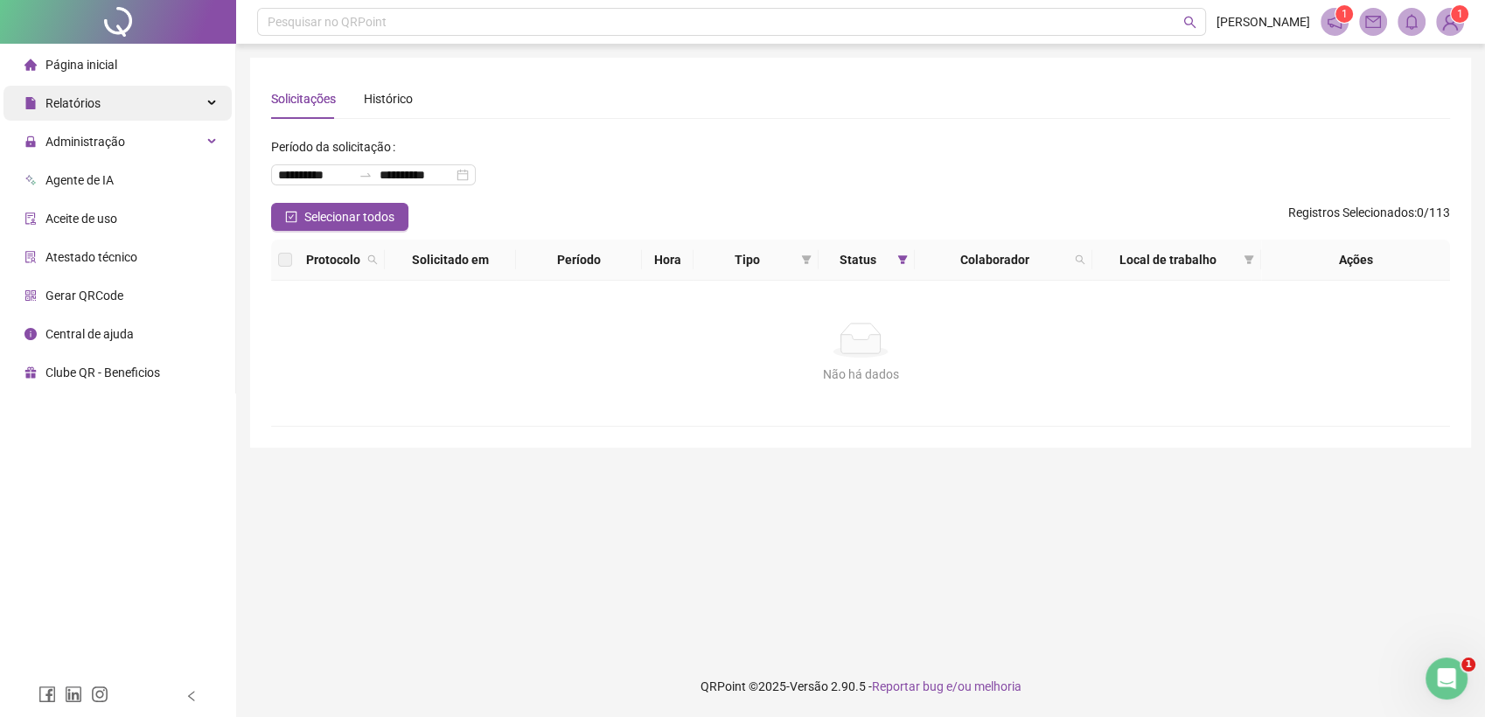
click at [124, 111] on div "Relatórios" at bounding box center [117, 103] width 228 height 35
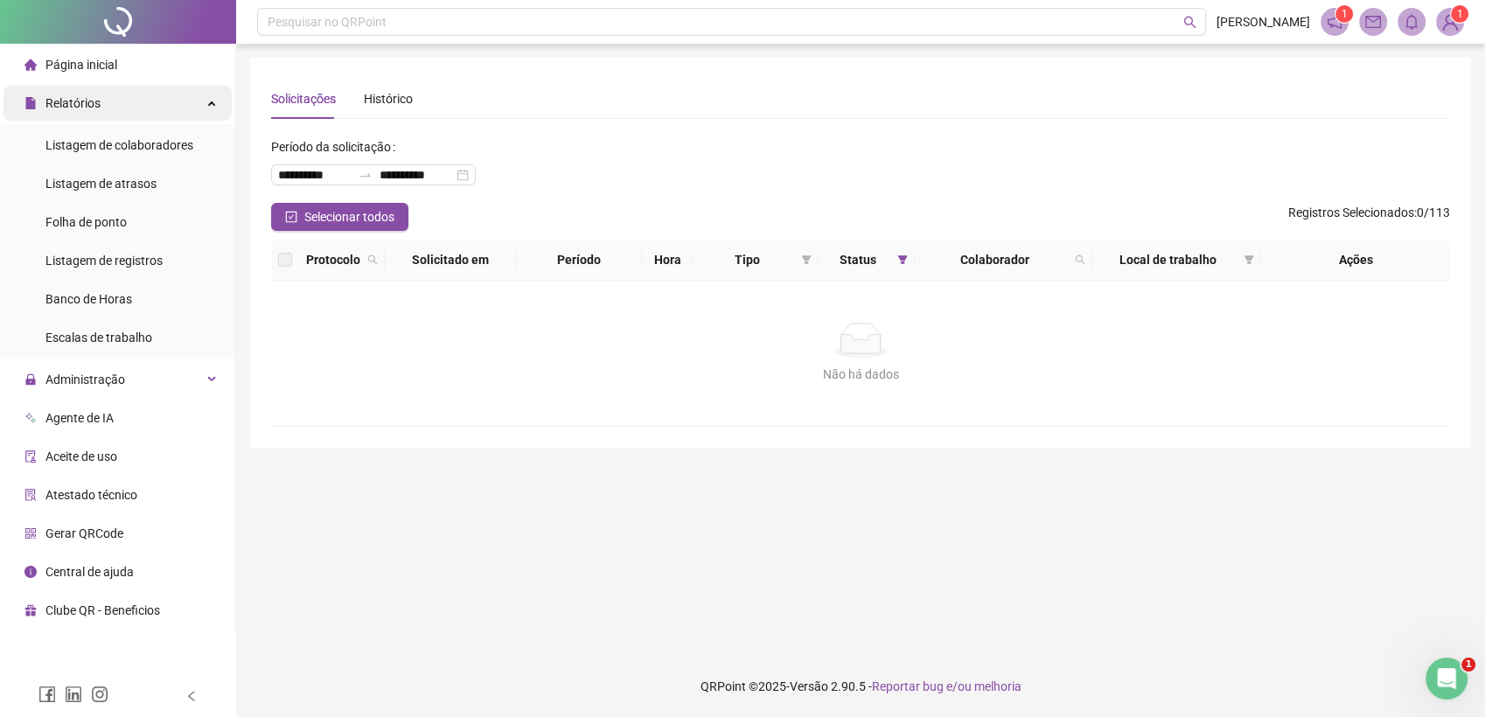
click at [117, 111] on div "Relatórios" at bounding box center [117, 103] width 228 height 35
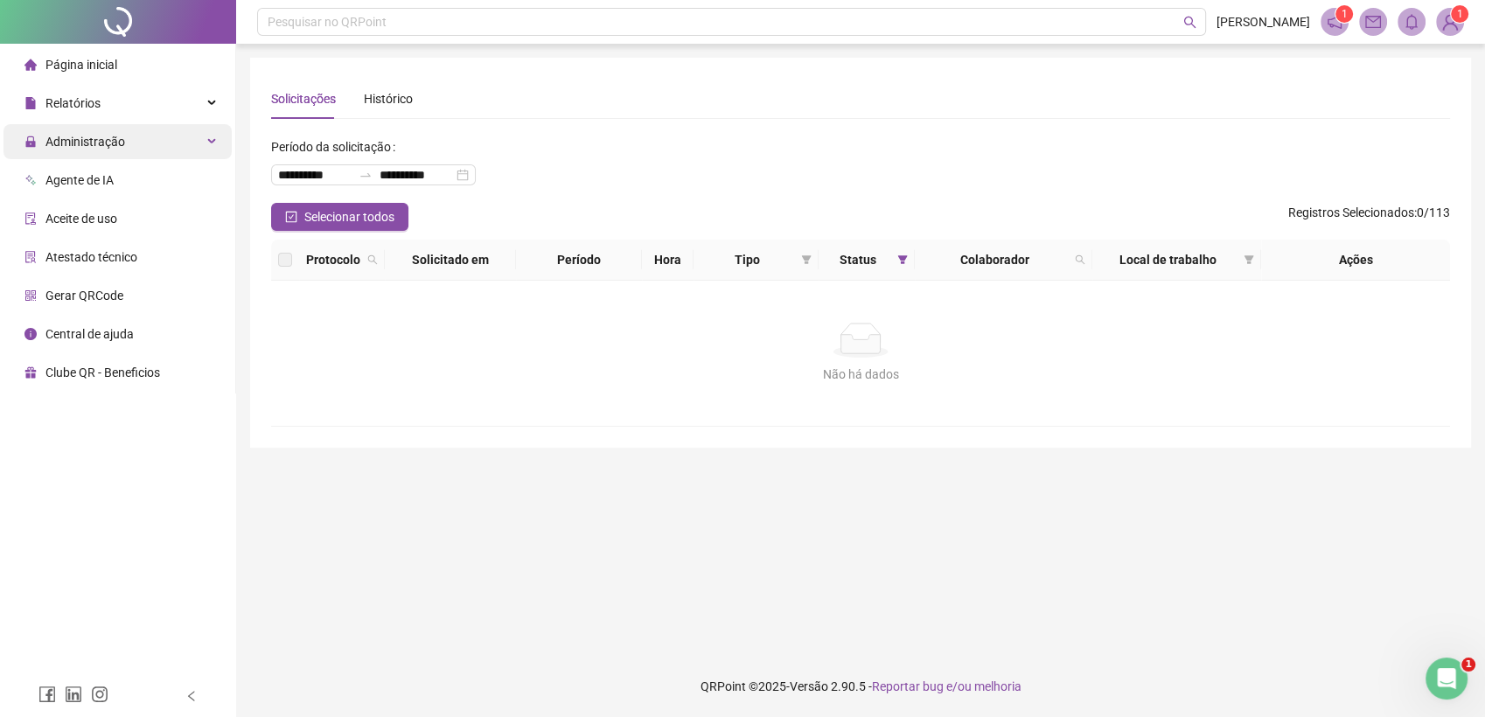
click at [119, 154] on span "Administração" at bounding box center [74, 141] width 101 height 35
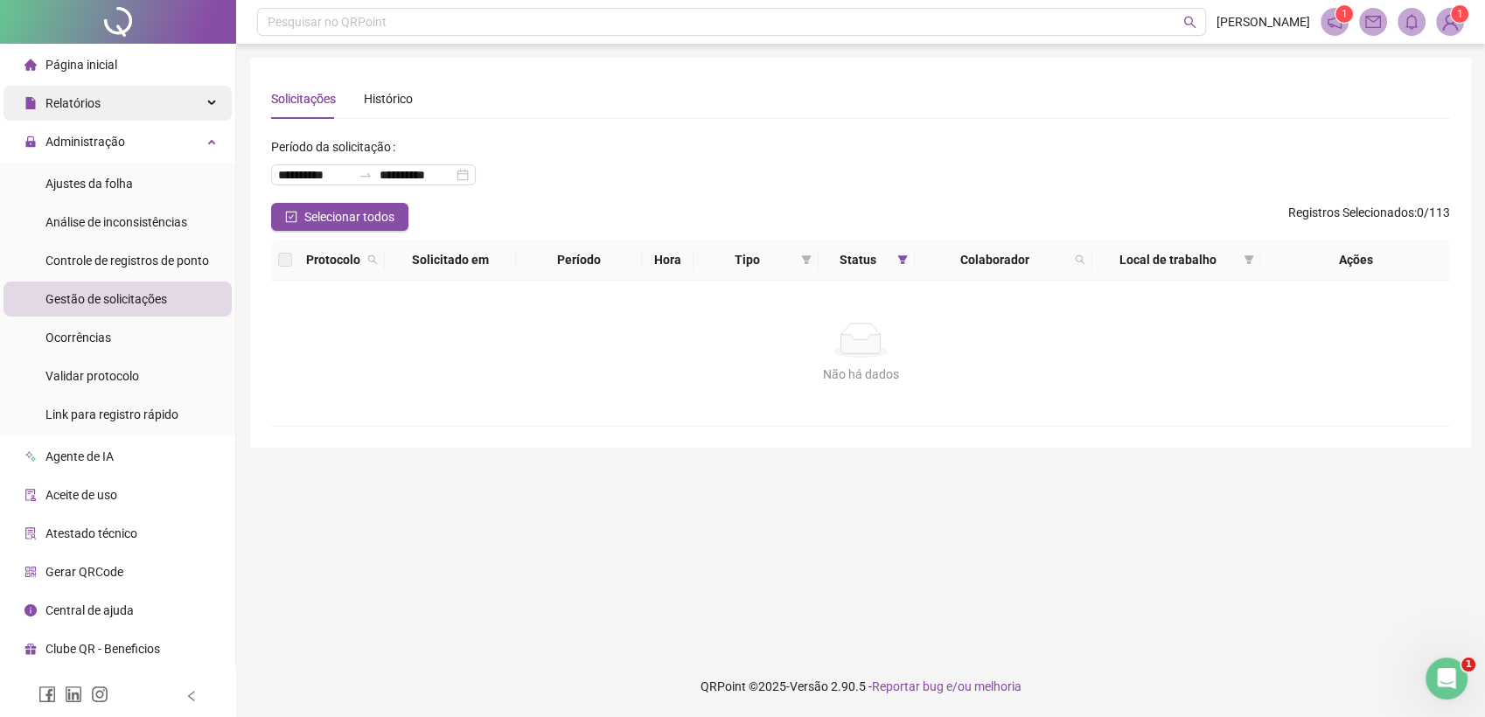
click at [124, 114] on div "Relatórios" at bounding box center [117, 103] width 228 height 35
